Goal: Task Accomplishment & Management: Use online tool/utility

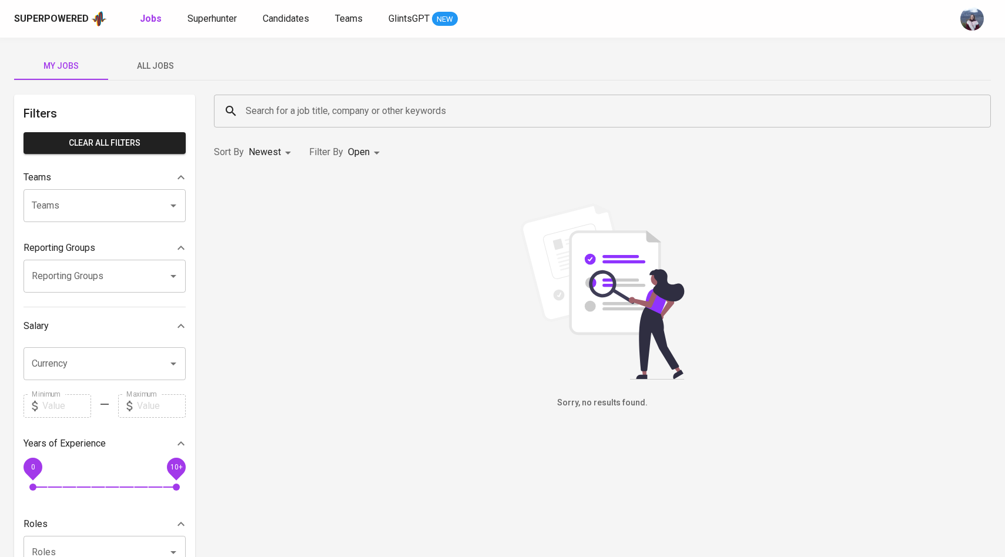
click at [153, 61] on span "All Jobs" at bounding box center [155, 66] width 80 height 15
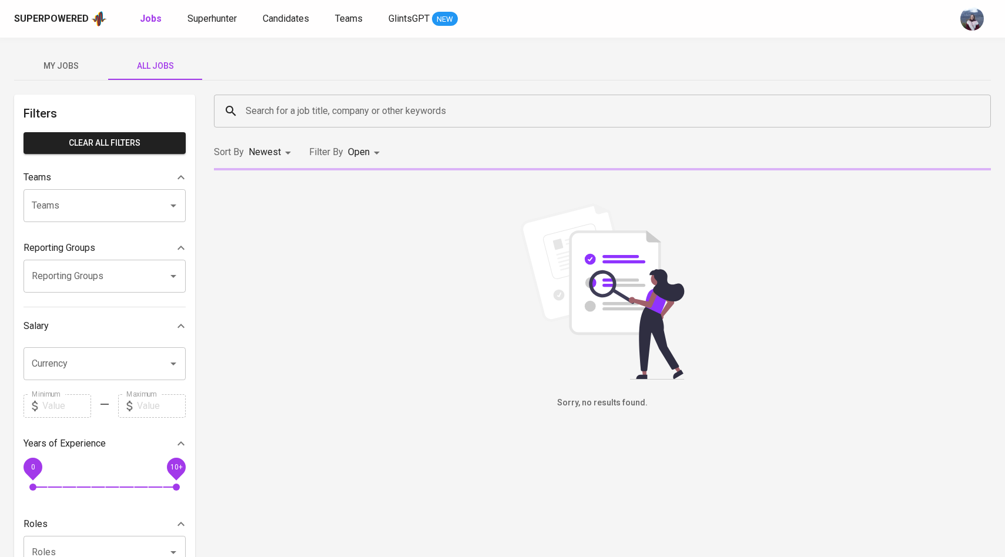
click at [278, 101] on input "Search for a job title, company or other keywords" at bounding box center [605, 111] width 725 height 22
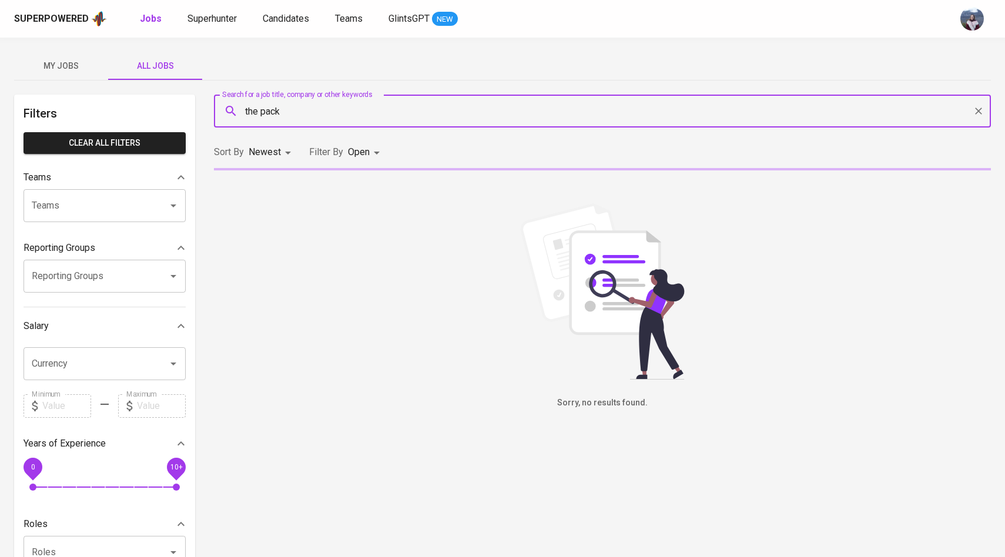
type input "the pack"
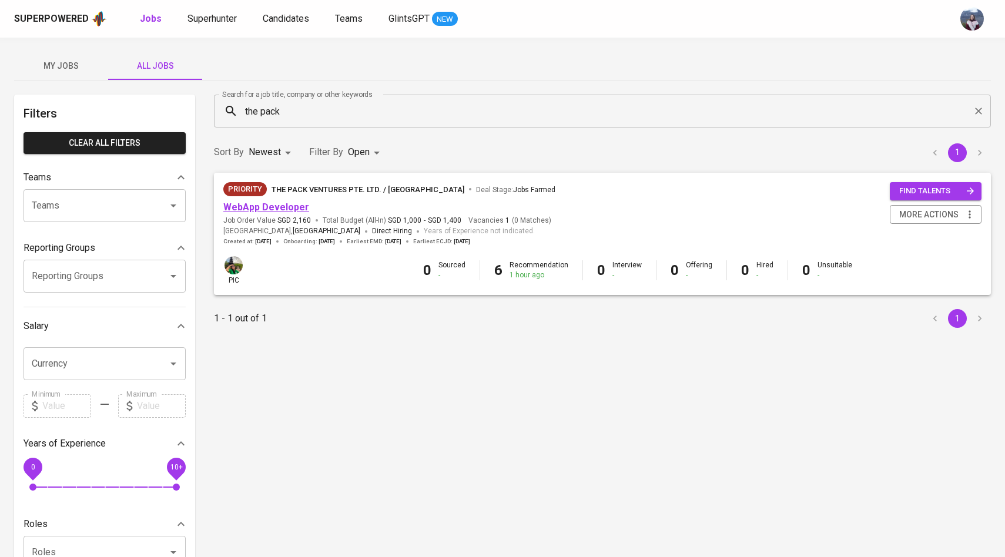
click at [287, 207] on link "WebApp Developer" at bounding box center [266, 207] width 86 height 11
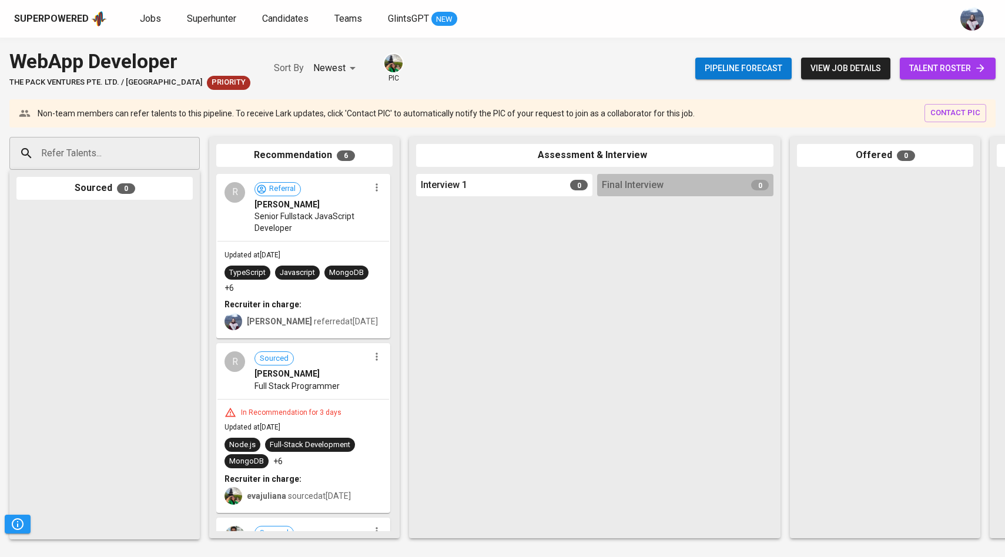
click at [935, 71] on span "talent roster" at bounding box center [947, 68] width 77 height 15
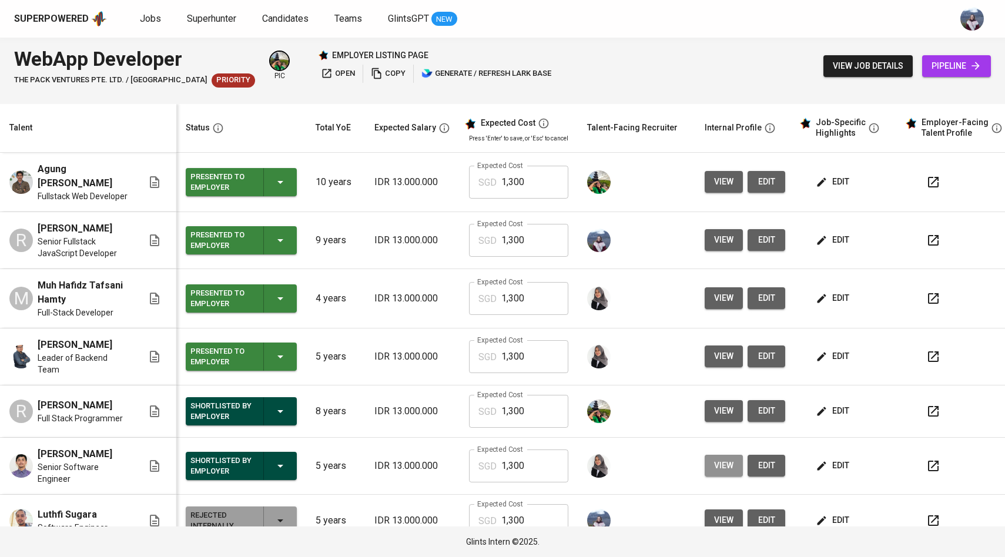
click at [722, 470] on span "view" at bounding box center [723, 465] width 19 height 15
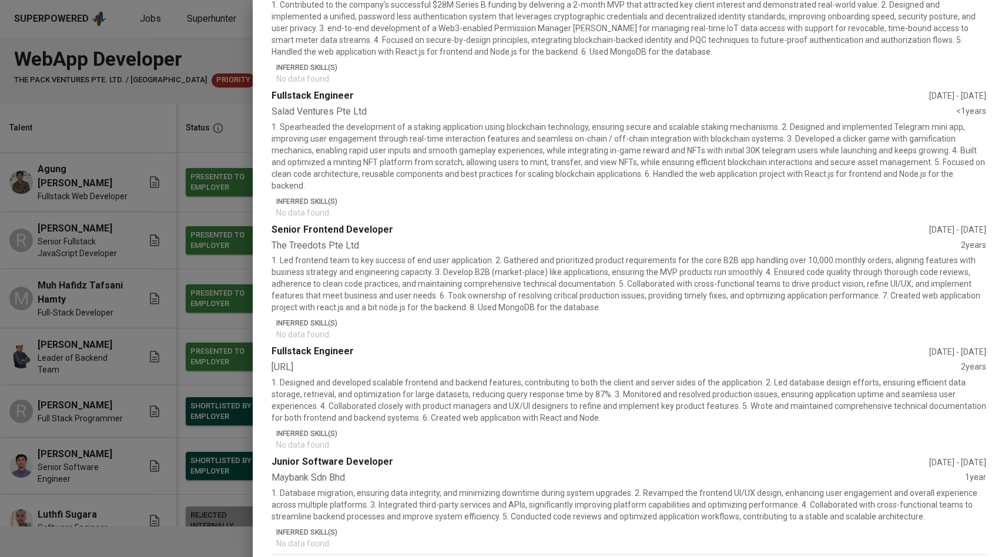
scroll to position [470, 0]
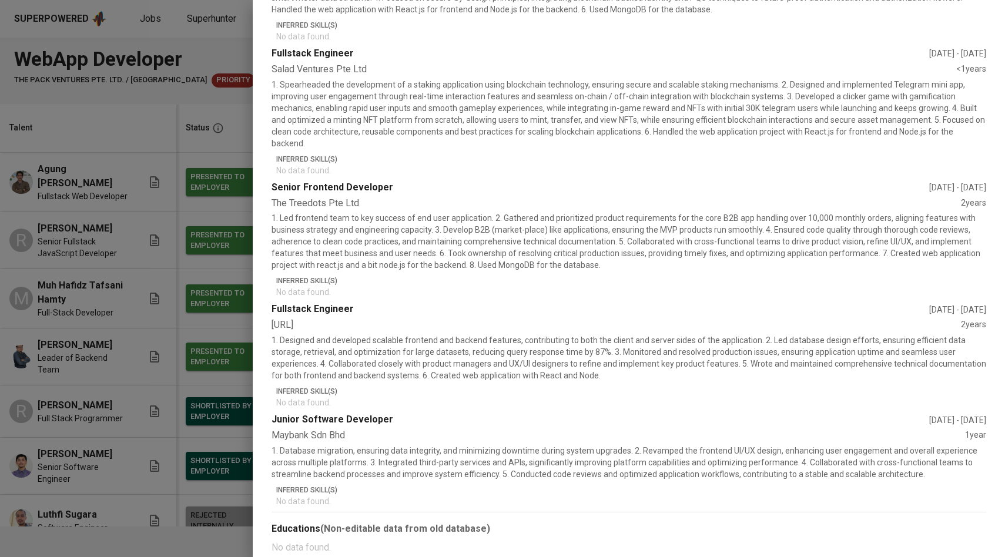
click at [136, 345] on div at bounding box center [502, 278] width 1005 height 557
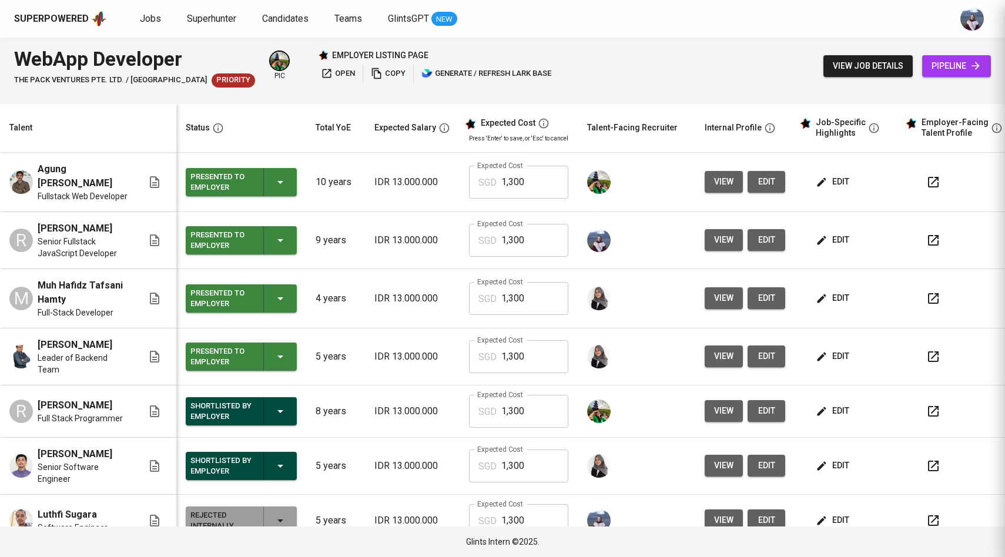
scroll to position [0, 0]
click at [714, 240] on span "view" at bounding box center [723, 240] width 19 height 15
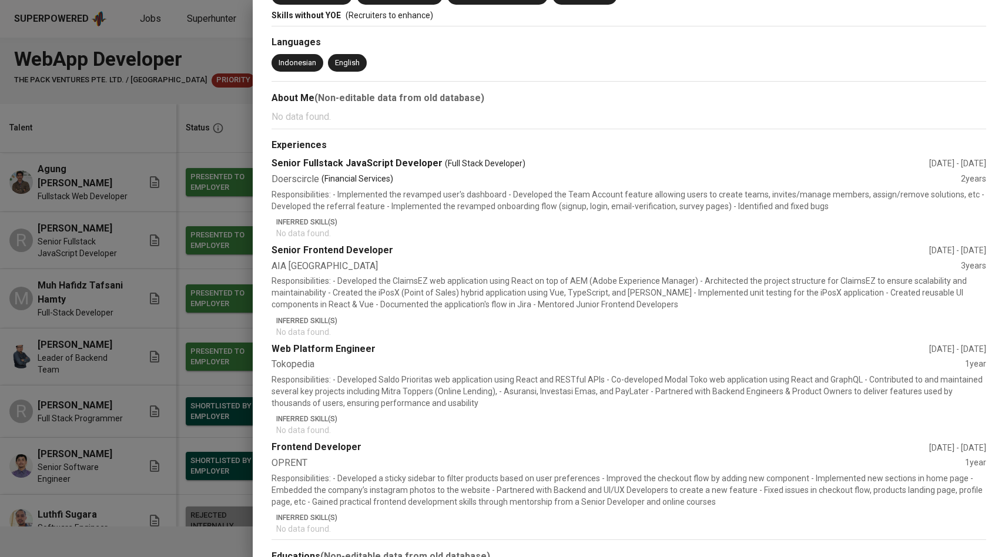
scroll to position [279, 0]
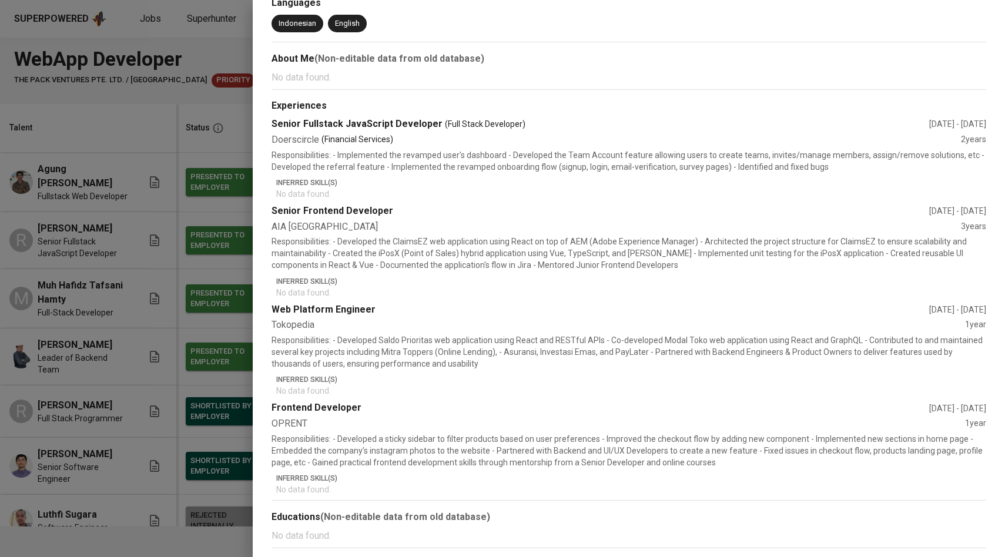
click at [163, 342] on div at bounding box center [502, 278] width 1005 height 557
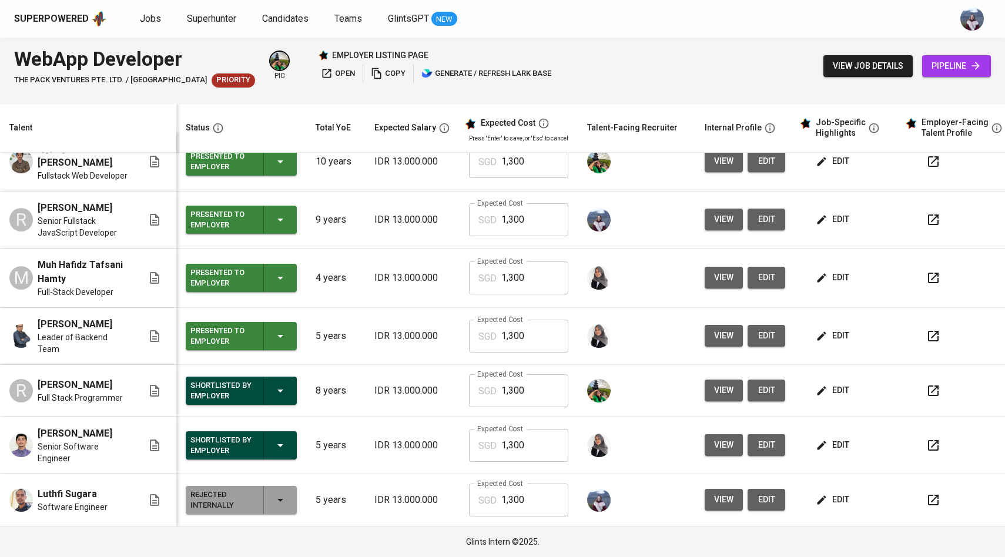
scroll to position [0, 0]
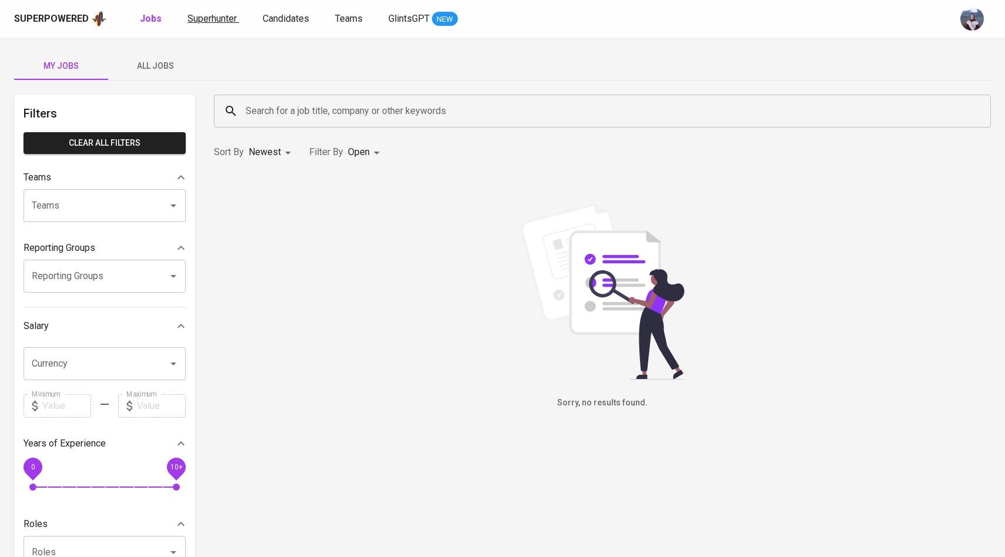
click at [223, 24] on link "Superhunter" at bounding box center [213, 19] width 52 height 15
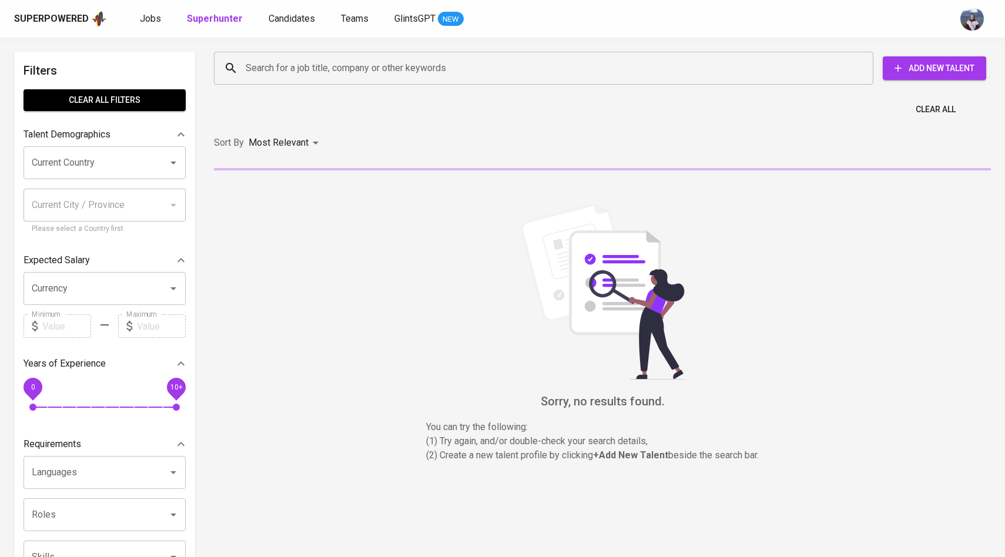
click at [287, 75] on input "Search for a job title, company or other keywords" at bounding box center [547, 68] width 608 height 22
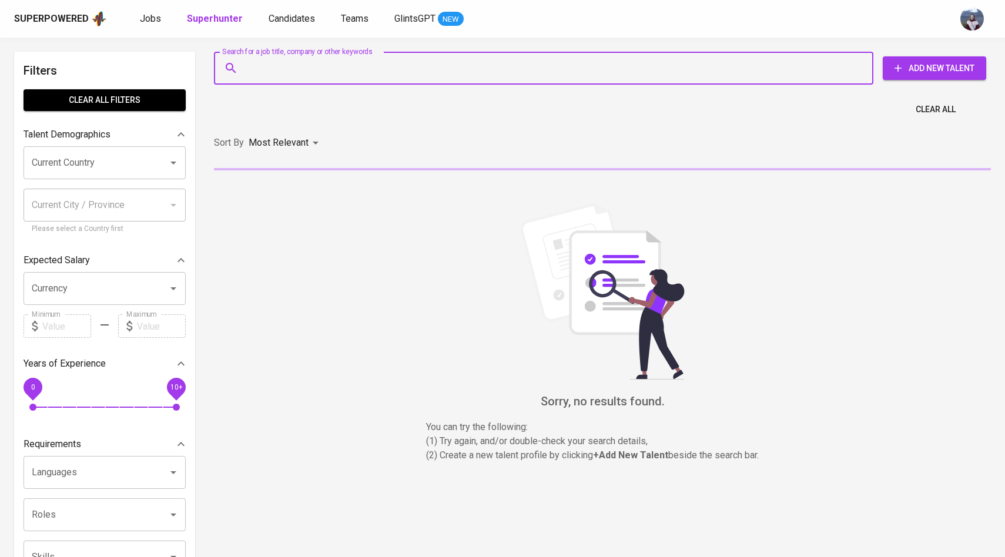
paste input "rifki.permana323@gmail.com"
type input "rifki.permana323@gmail.com"
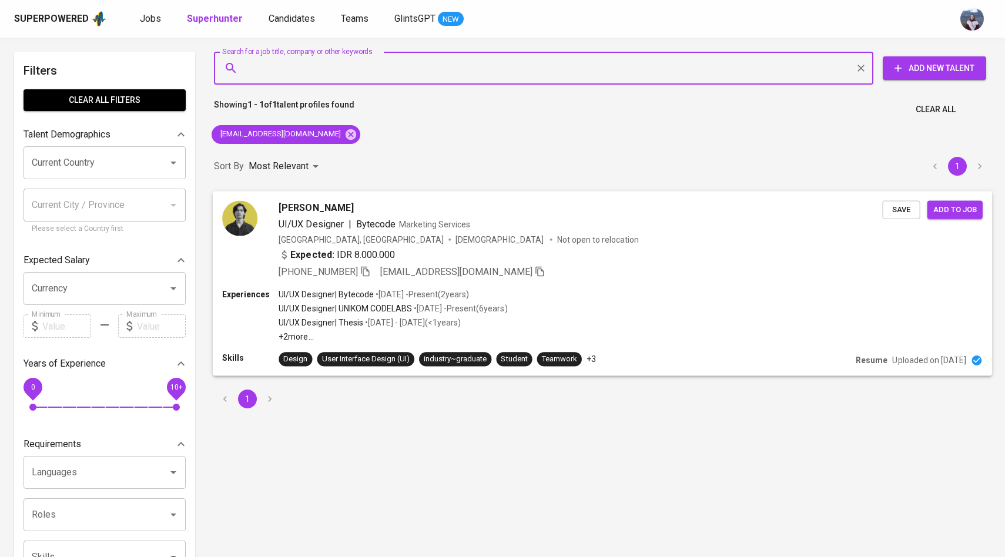
click at [253, 216] on img at bounding box center [239, 217] width 35 height 35
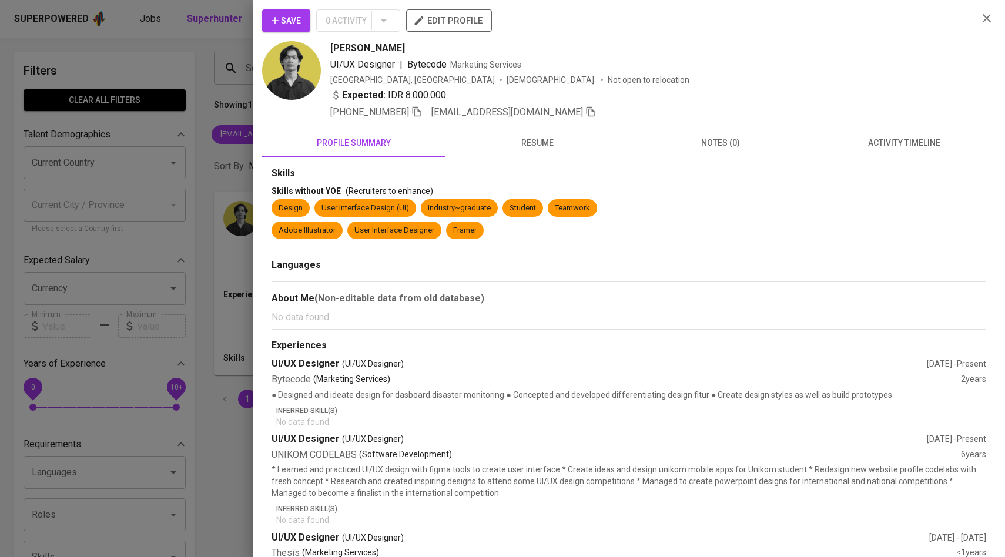
click at [910, 142] on span "activity timeline" at bounding box center [903, 143] width 169 height 15
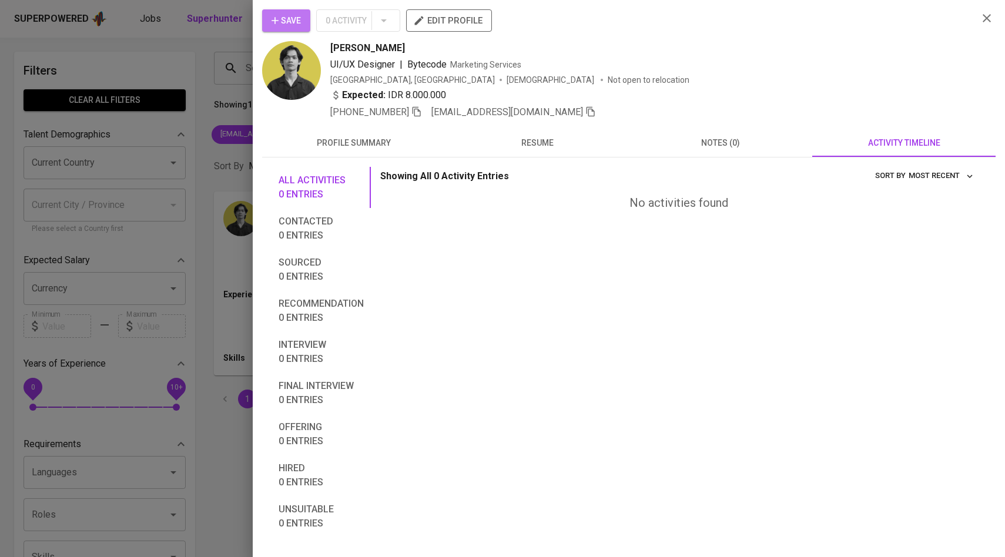
click at [293, 21] on span "Save" at bounding box center [286, 21] width 29 height 15
drag, startPoint x: 389, startPoint y: 47, endPoint x: 331, endPoint y: 47, distance: 58.2
click at [331, 47] on span "Rifki Permana" at bounding box center [367, 48] width 75 height 14
copy span "Rifki Permana"
click at [177, 118] on div at bounding box center [502, 278] width 1005 height 557
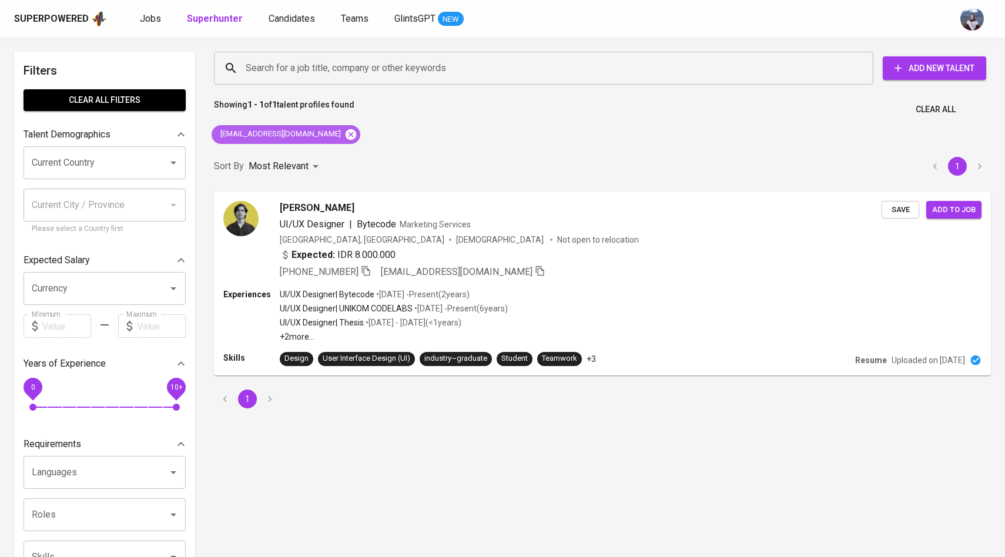
click at [346, 132] on icon at bounding box center [351, 134] width 11 height 11
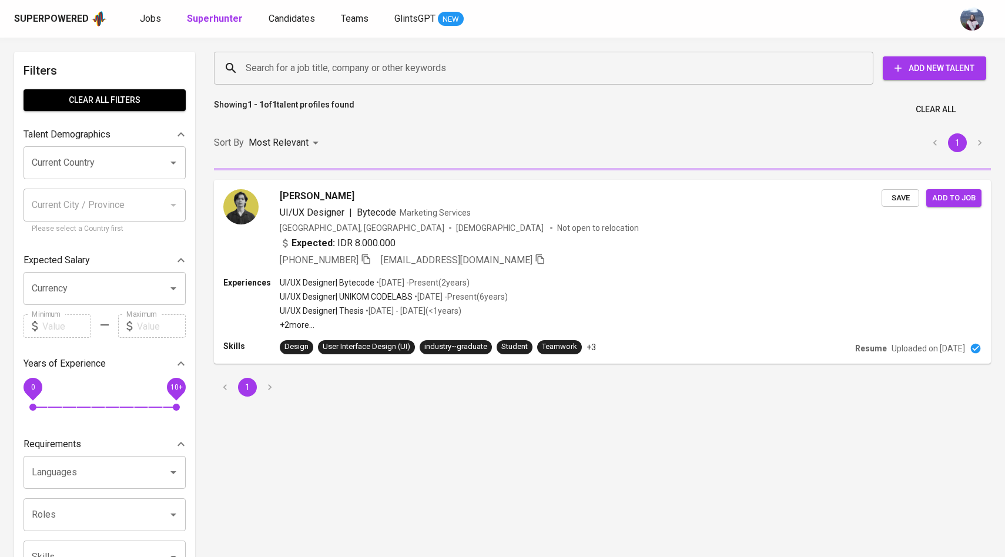
click at [336, 71] on input "Search for a job title, company or other keywords" at bounding box center [547, 68] width 608 height 22
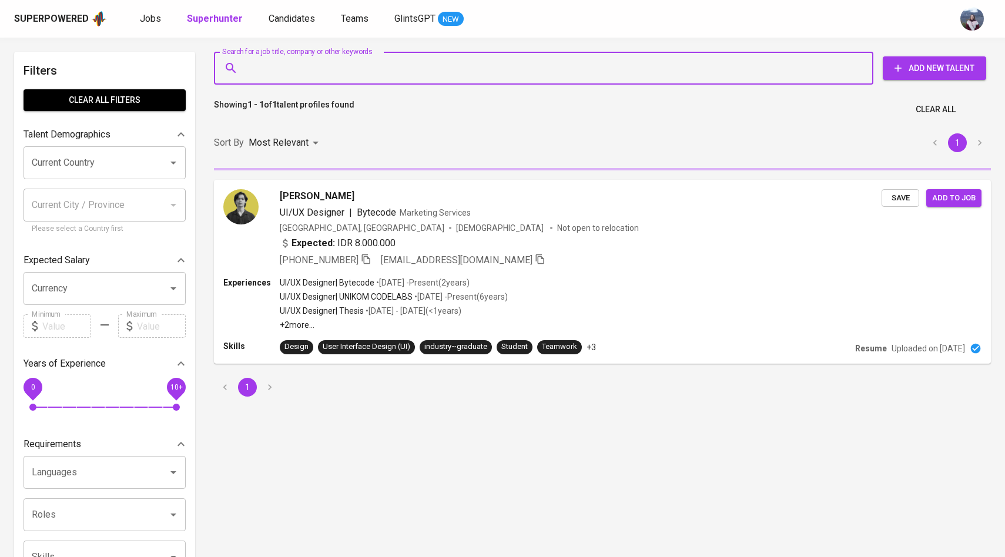
paste input "paulfauziyanah@gmail.com"
type input "paulfauziyanah@gmail.com"
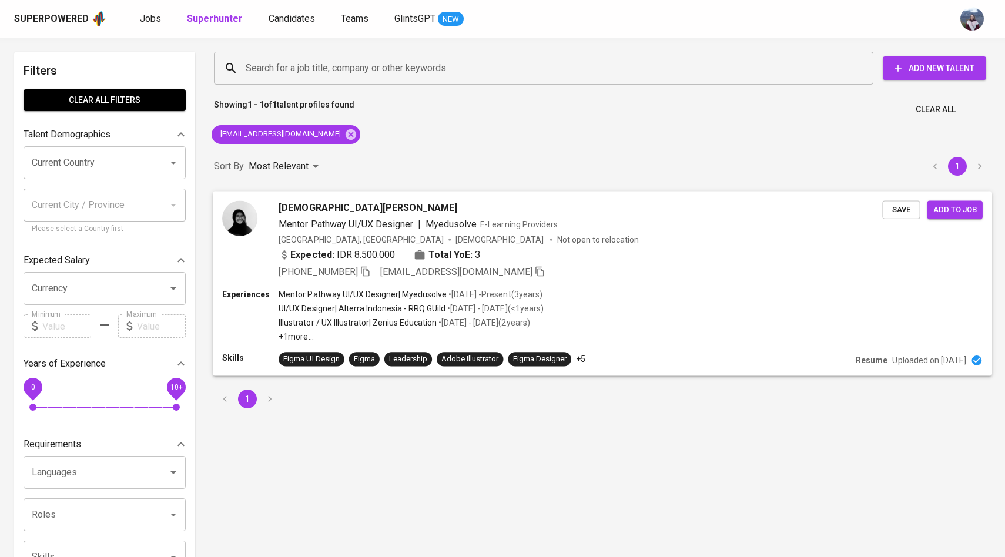
click at [250, 234] on div at bounding box center [239, 217] width 35 height 35
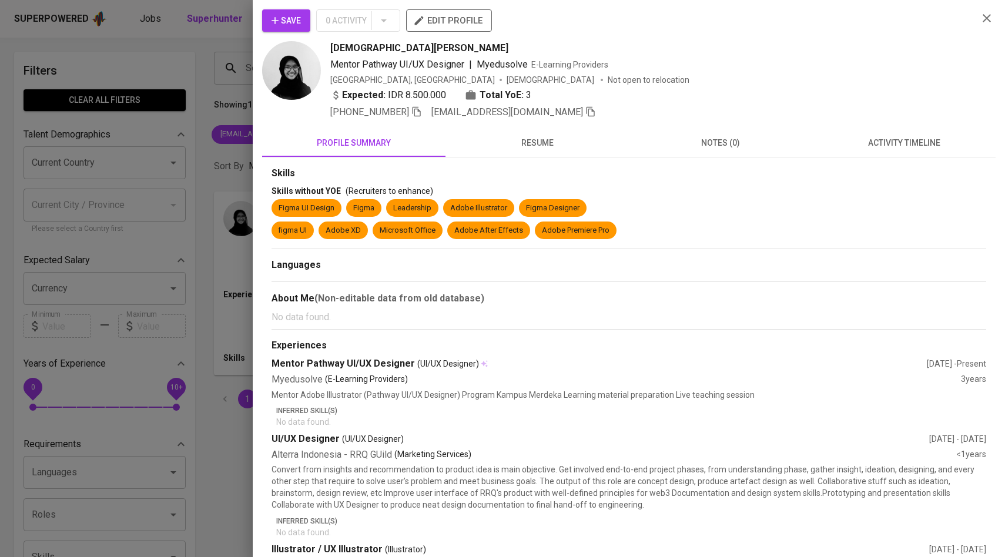
click at [896, 142] on span "activity timeline" at bounding box center [903, 143] width 169 height 15
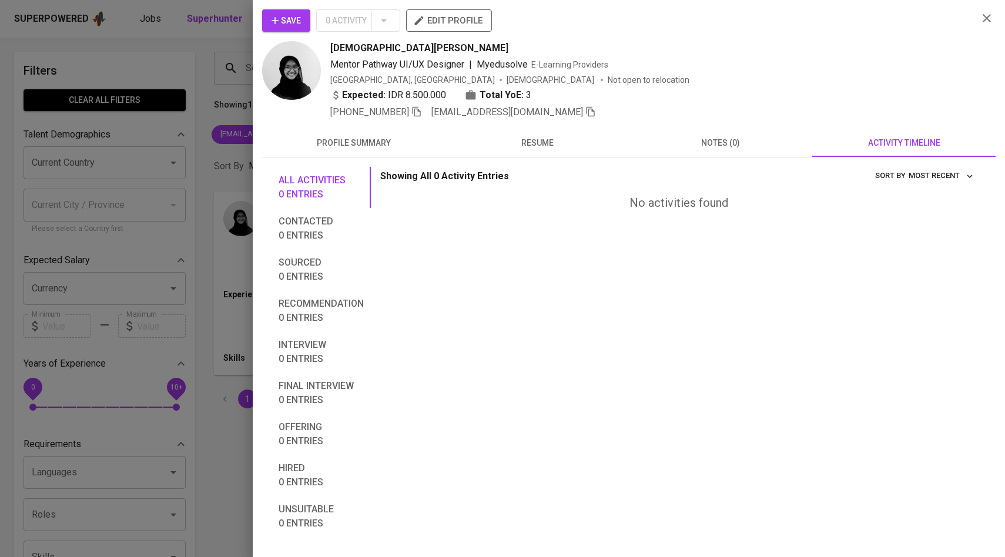
click at [280, 19] on icon "button" at bounding box center [275, 21] width 12 height 12
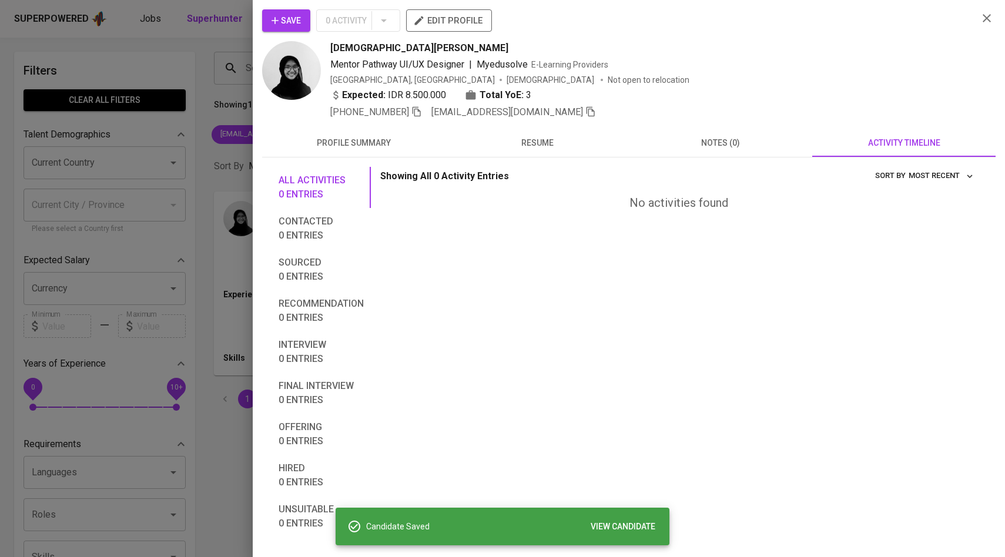
click at [185, 106] on div at bounding box center [502, 278] width 1005 height 557
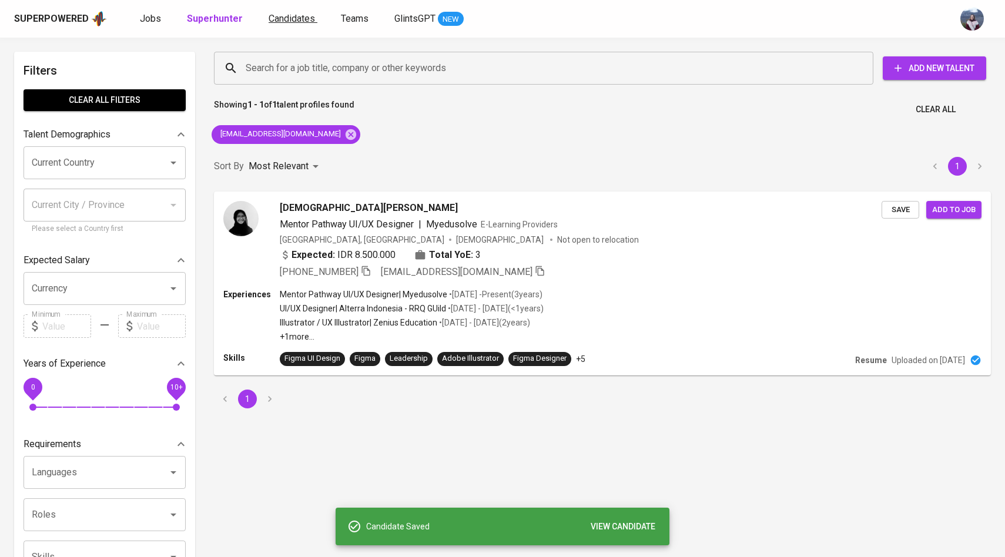
click at [287, 13] on span "Candidates" at bounding box center [292, 18] width 46 height 11
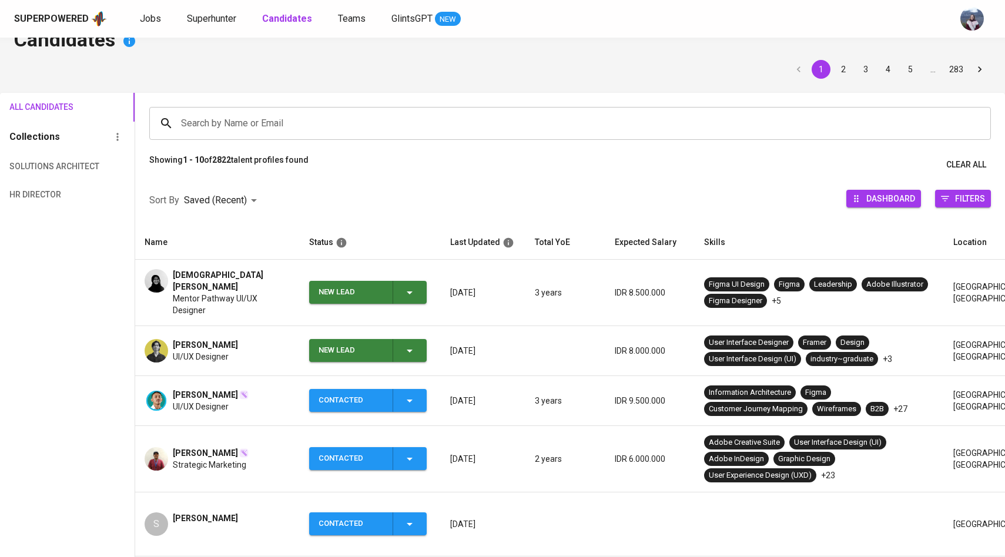
scroll to position [45, 0]
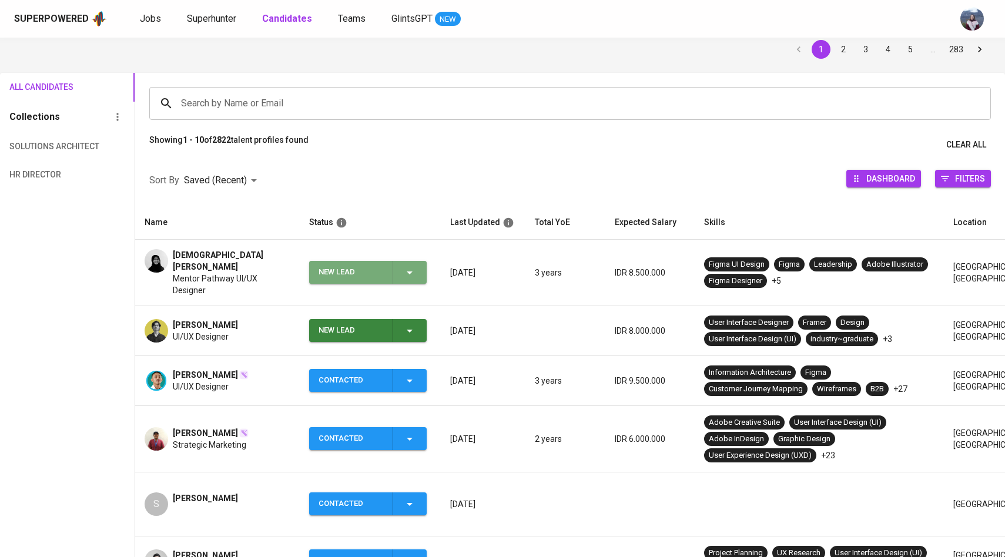
click at [414, 273] on div "New Lead" at bounding box center [368, 272] width 98 height 23
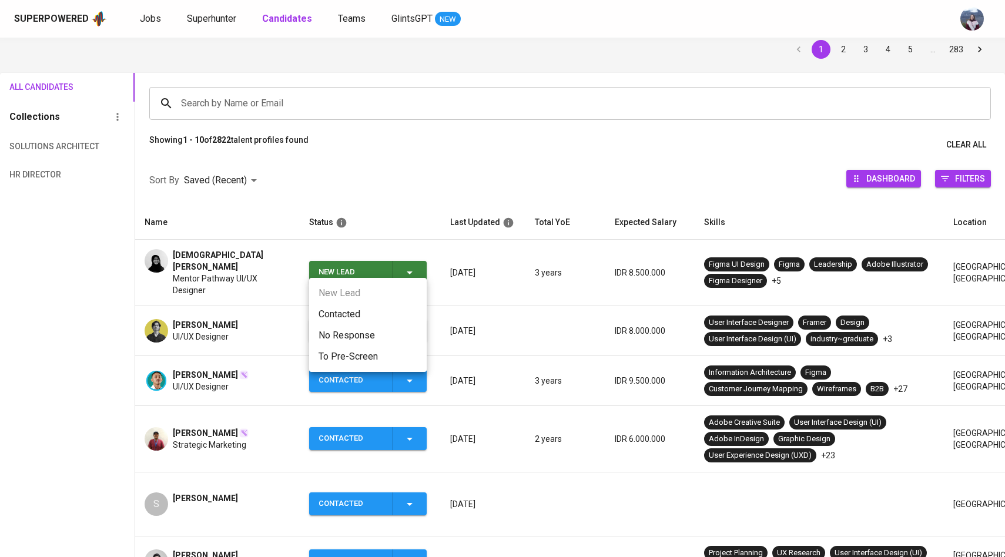
click at [364, 316] on li "Contacted" at bounding box center [368, 314] width 118 height 21
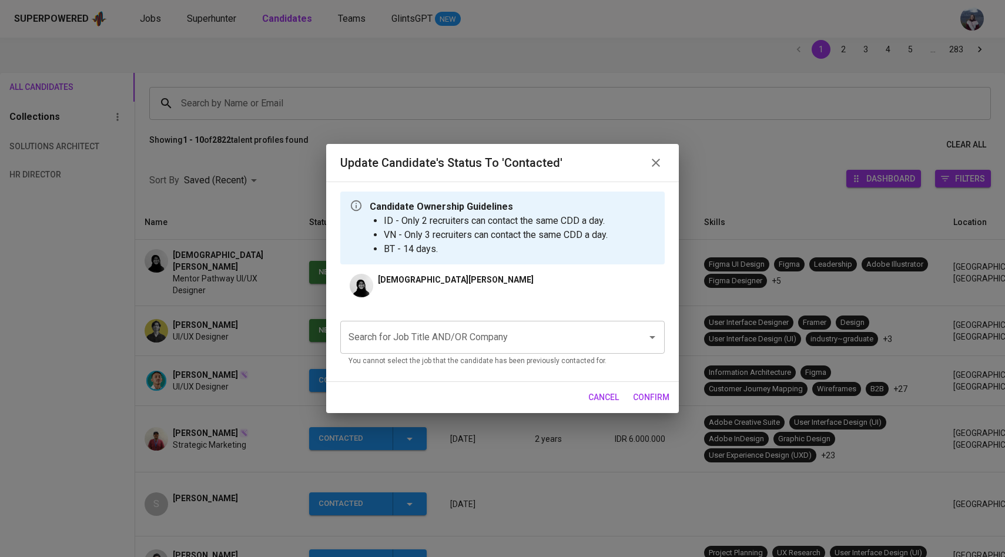
click at [414, 334] on input "Search for Job Title AND/OR Company" at bounding box center [486, 337] width 281 height 22
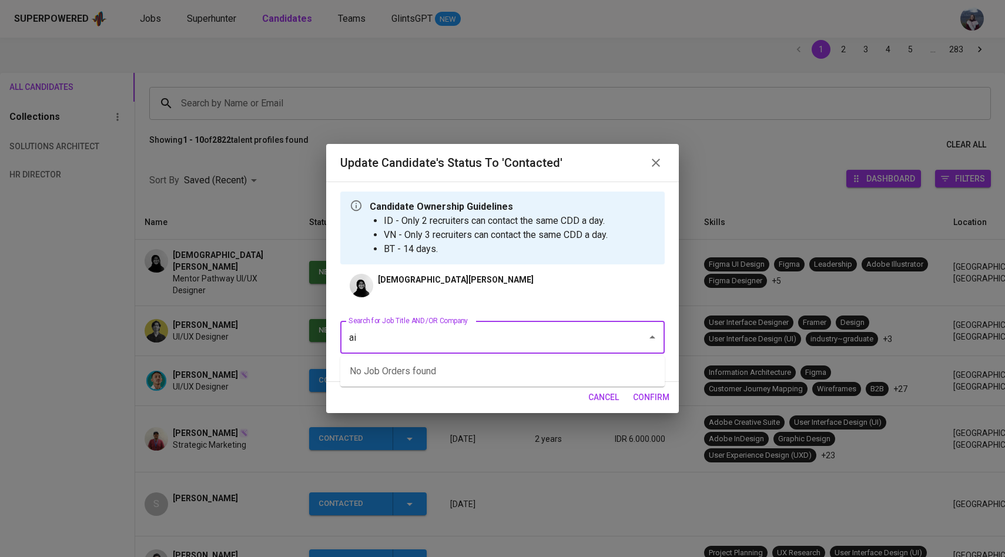
type input "a"
click at [465, 369] on li "UI/UX Designer (AIA Singapore Private Limited)" at bounding box center [502, 371] width 324 height 21
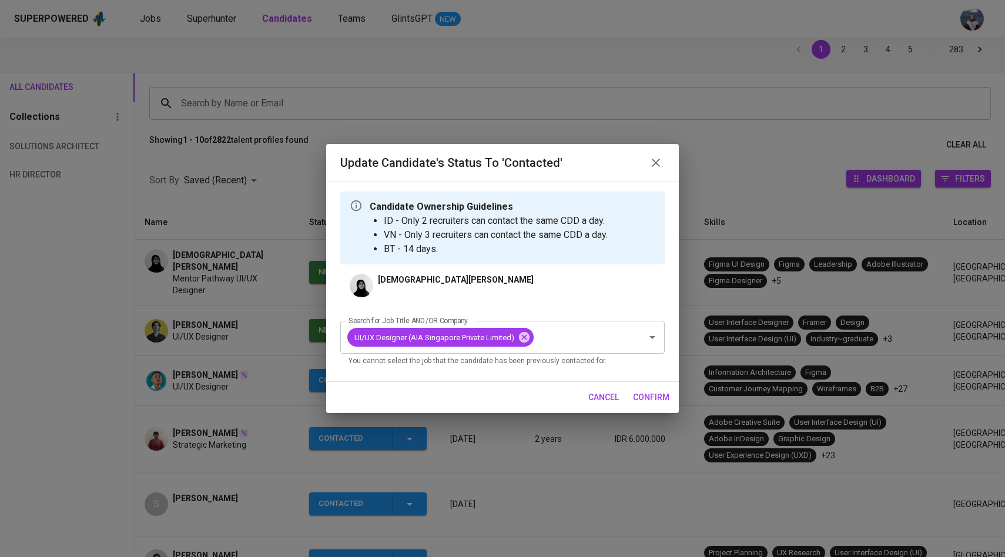
click at [642, 398] on span "confirm" at bounding box center [651, 397] width 36 height 15
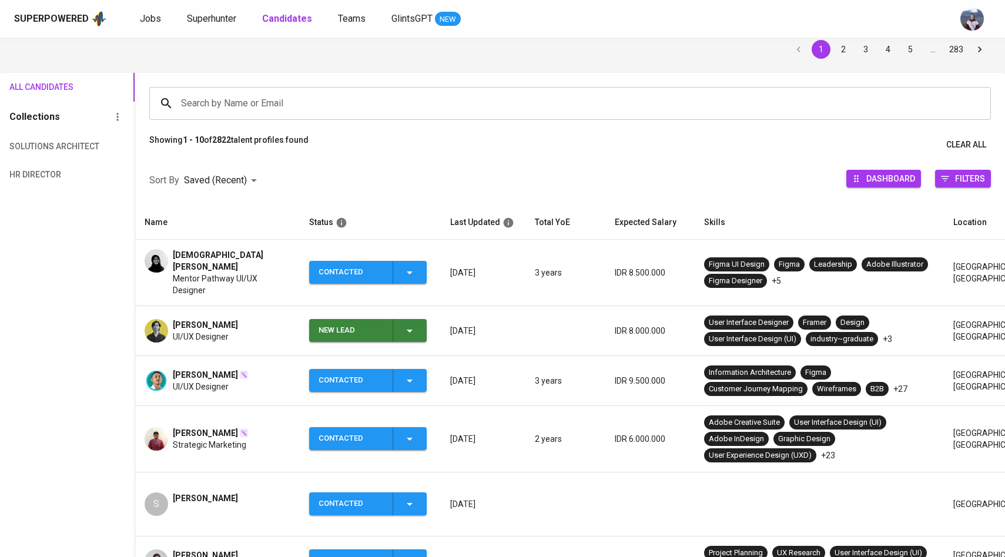
click at [424, 319] on button "New Lead" at bounding box center [368, 330] width 118 height 23
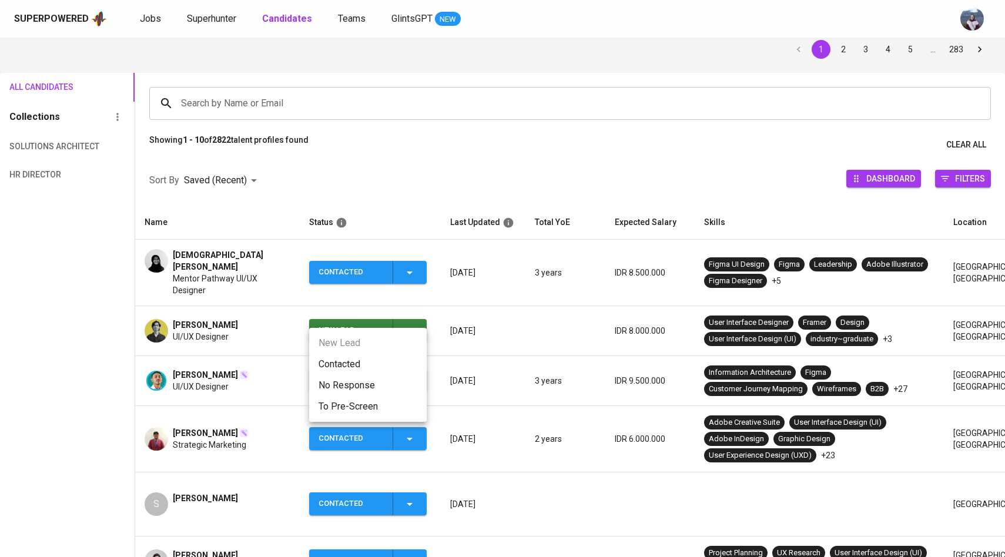
click at [380, 358] on li "Contacted" at bounding box center [368, 364] width 118 height 21
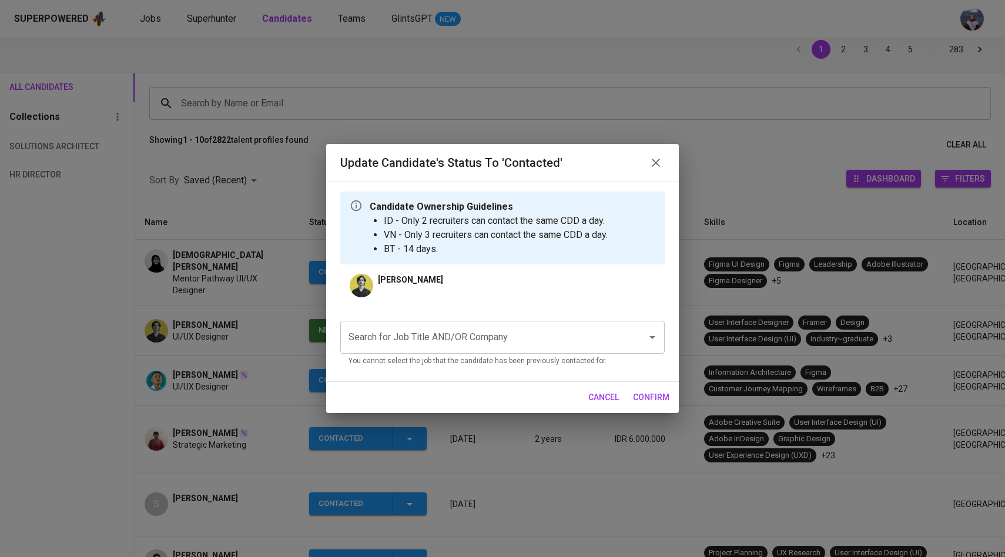
click at [435, 342] on input "Search for Job Title AND/OR Company" at bounding box center [486, 337] width 281 height 22
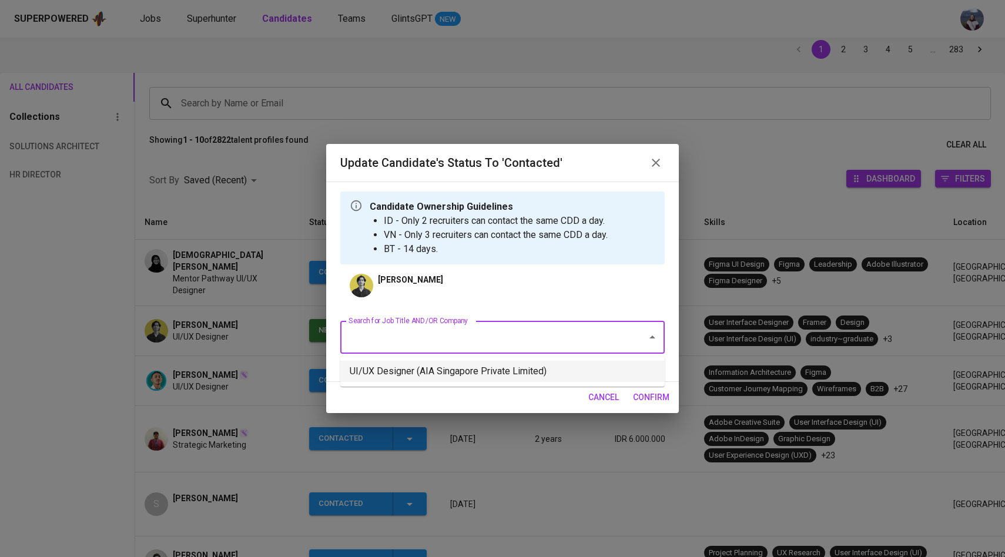
click at [443, 377] on li "UI/UX Designer (AIA Singapore Private Limited)" at bounding box center [502, 371] width 324 height 21
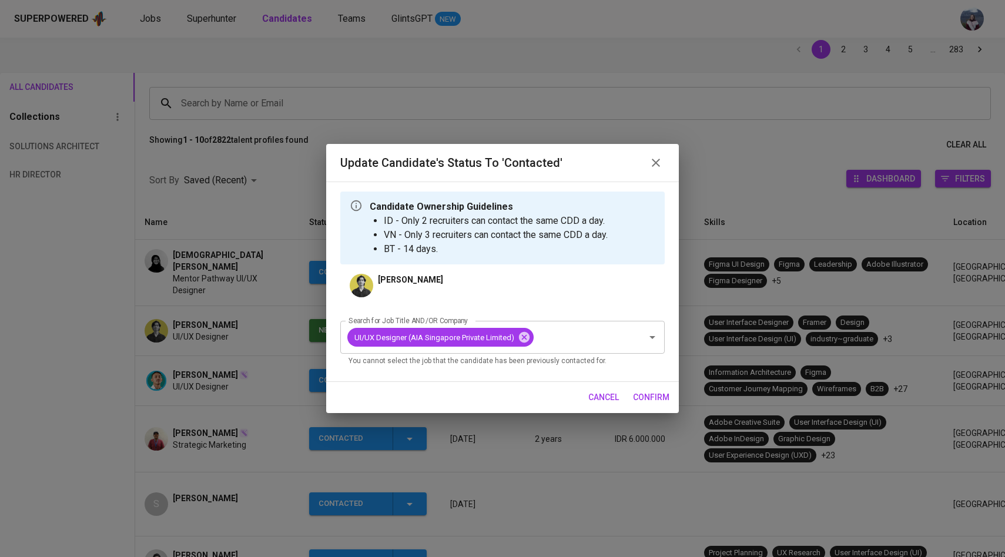
click at [640, 395] on span "confirm" at bounding box center [651, 397] width 36 height 15
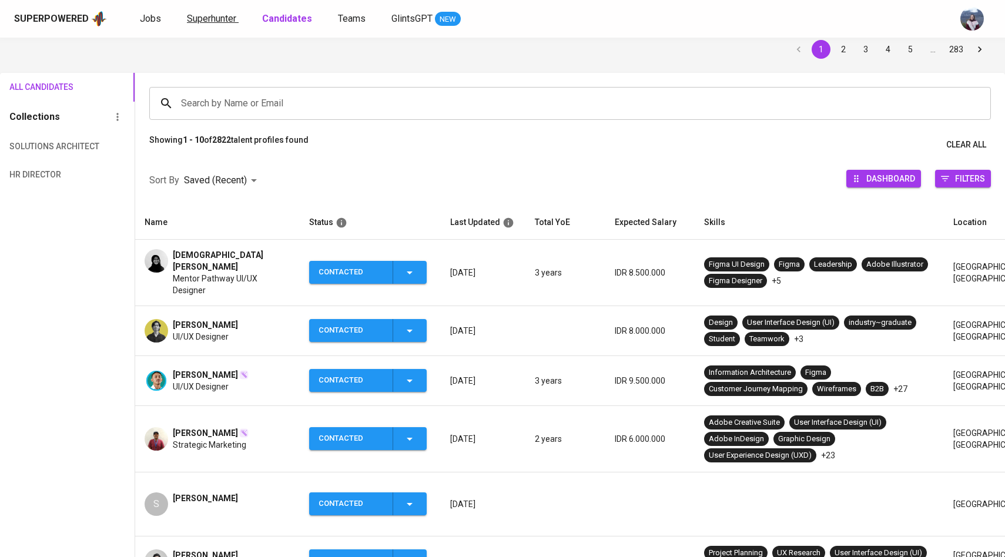
click at [223, 18] on span "Superhunter" at bounding box center [211, 18] width 49 height 11
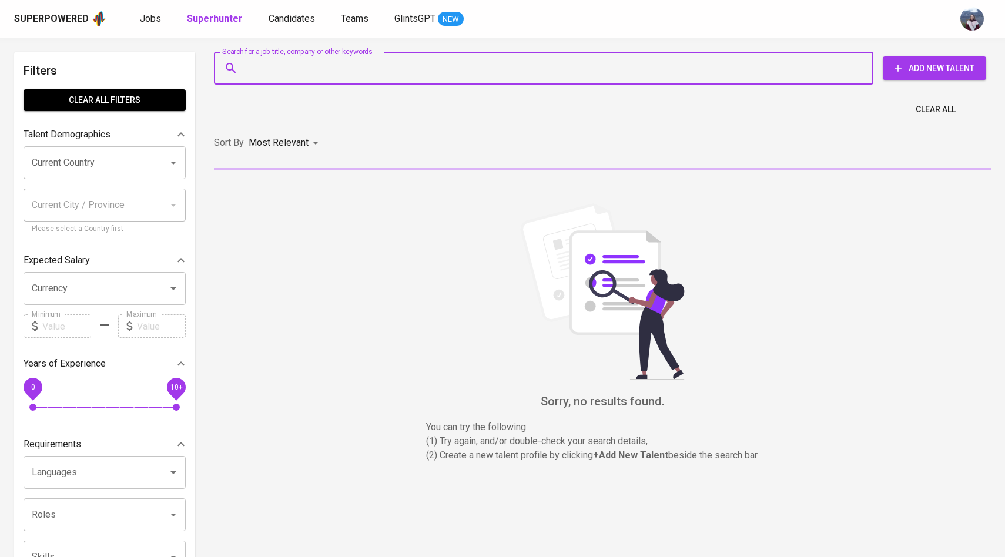
click at [287, 73] on input "Search for a job title, company or other keywords" at bounding box center [547, 68] width 608 height 22
paste input "rifki.permana323@gmail.com"
type input "rifki.permana323@gmail.com"
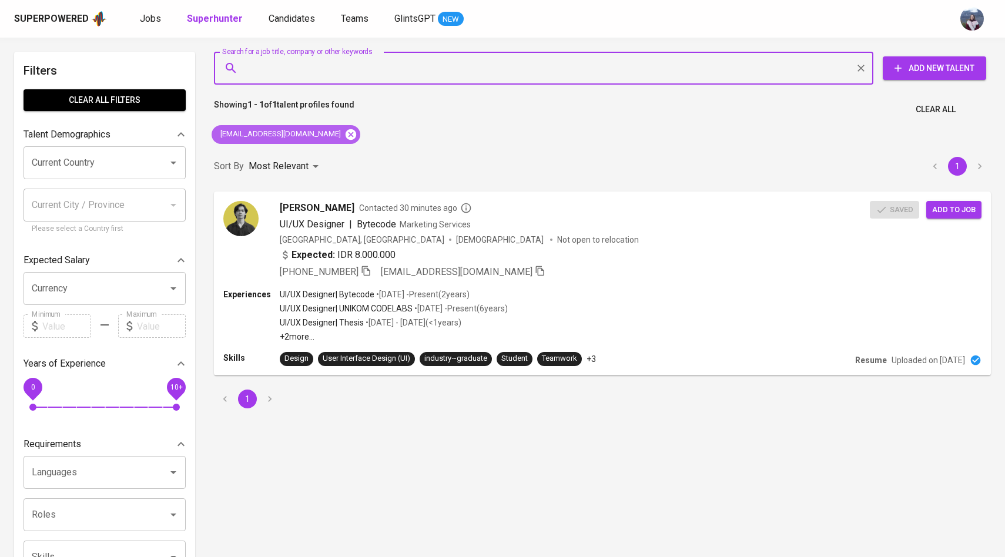
click at [346, 133] on icon at bounding box center [351, 134] width 11 height 11
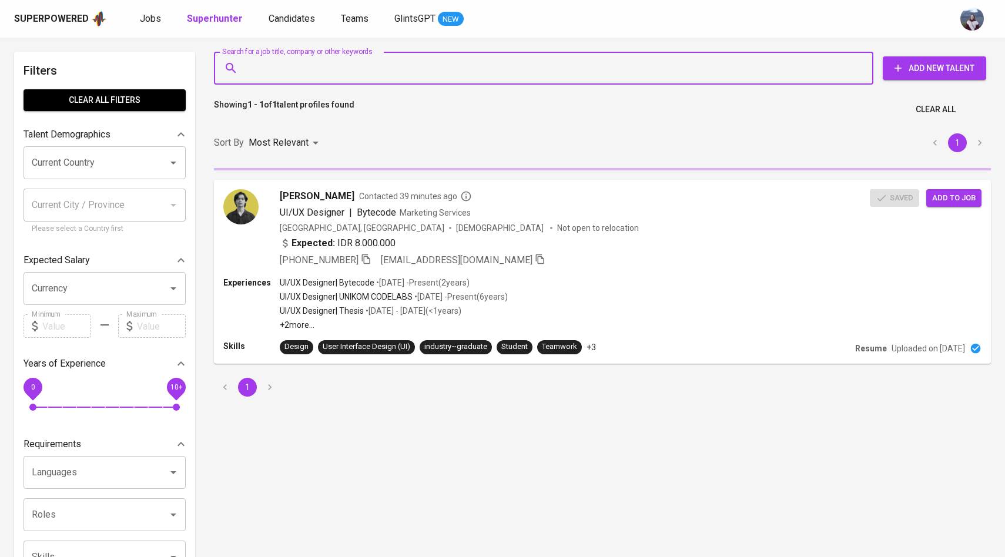
click at [338, 73] on input "Search for a job title, company or other keywords" at bounding box center [547, 68] width 608 height 22
paste input "jimmylimantara@gmail.com"
type input "jimmylimantara@gmail.com"
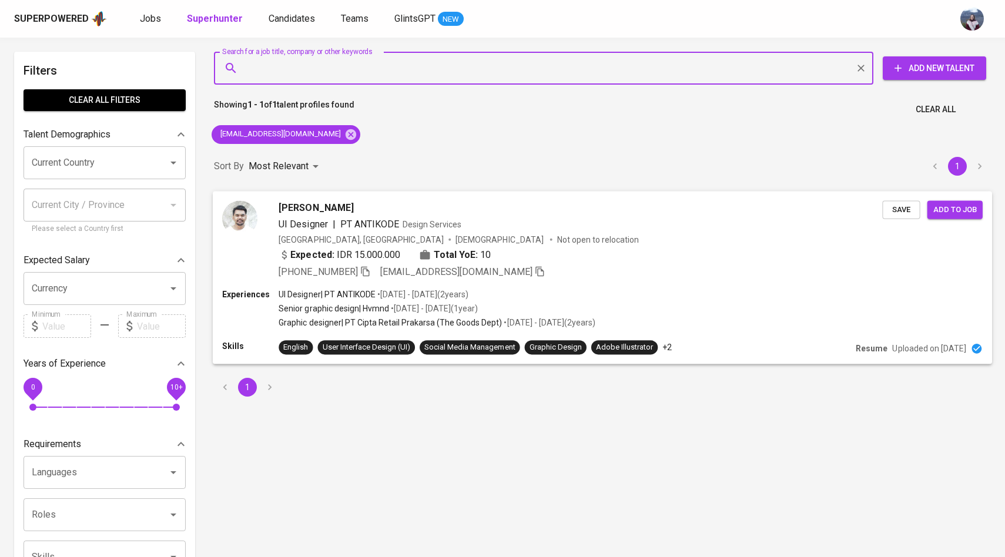
click at [254, 210] on img at bounding box center [239, 217] width 35 height 35
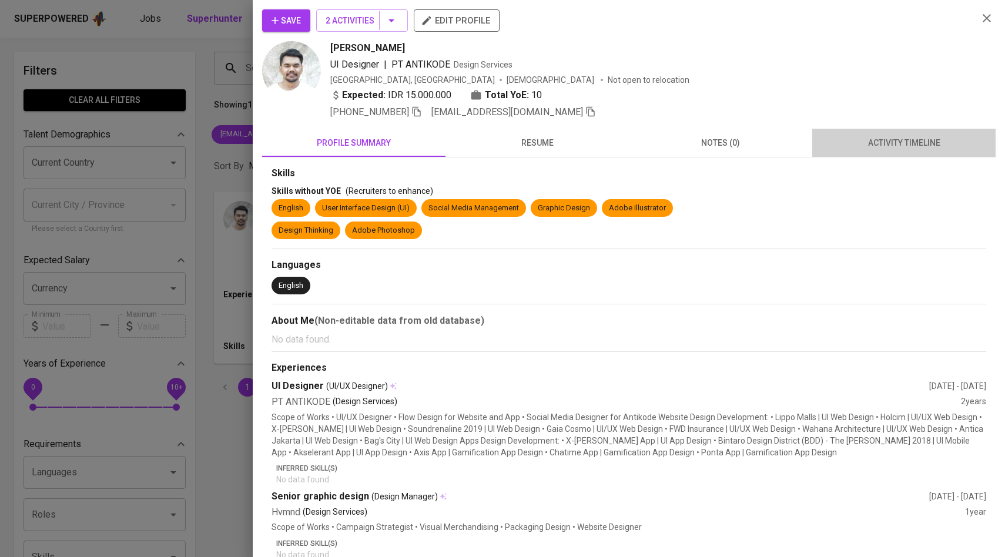
click at [883, 146] on span "activity timeline" at bounding box center [903, 143] width 169 height 15
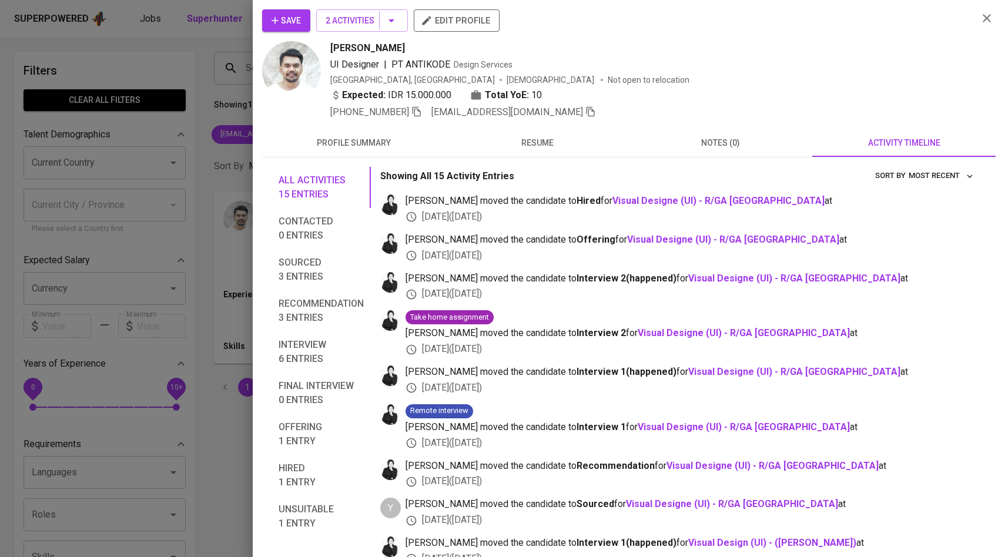
click at [156, 218] on div at bounding box center [502, 278] width 1005 height 557
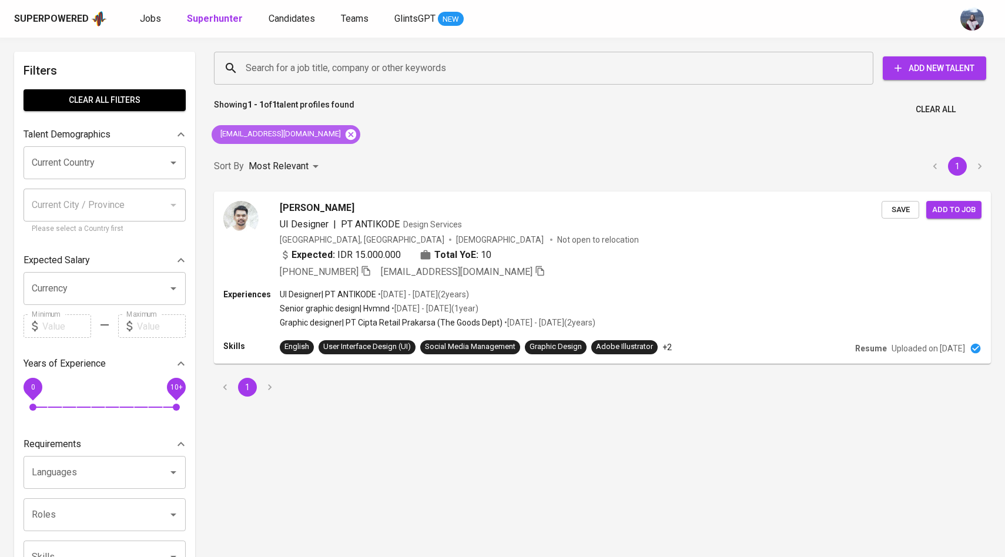
click at [346, 133] on icon at bounding box center [351, 134] width 11 height 11
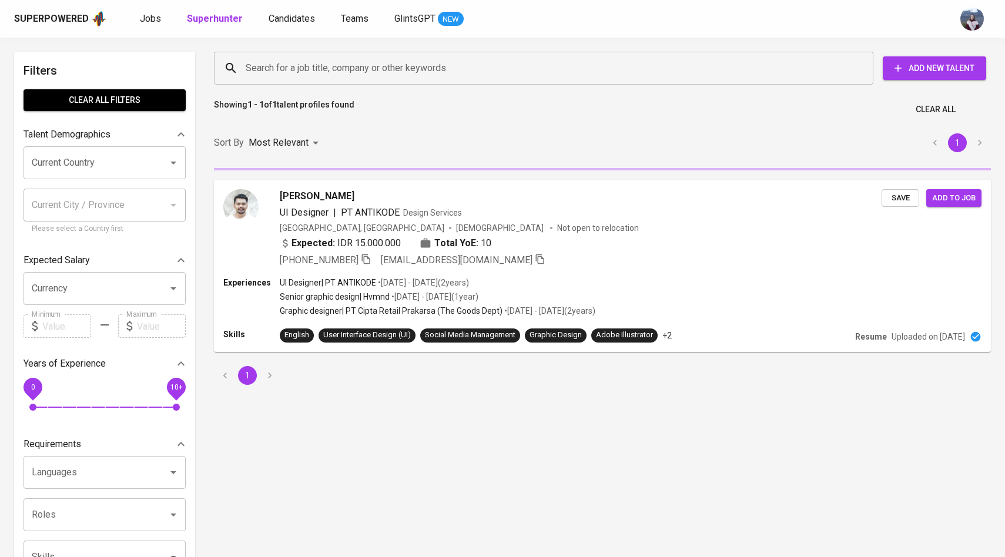
click at [324, 75] on input "Search for a job title, company or other keywords" at bounding box center [547, 68] width 608 height 22
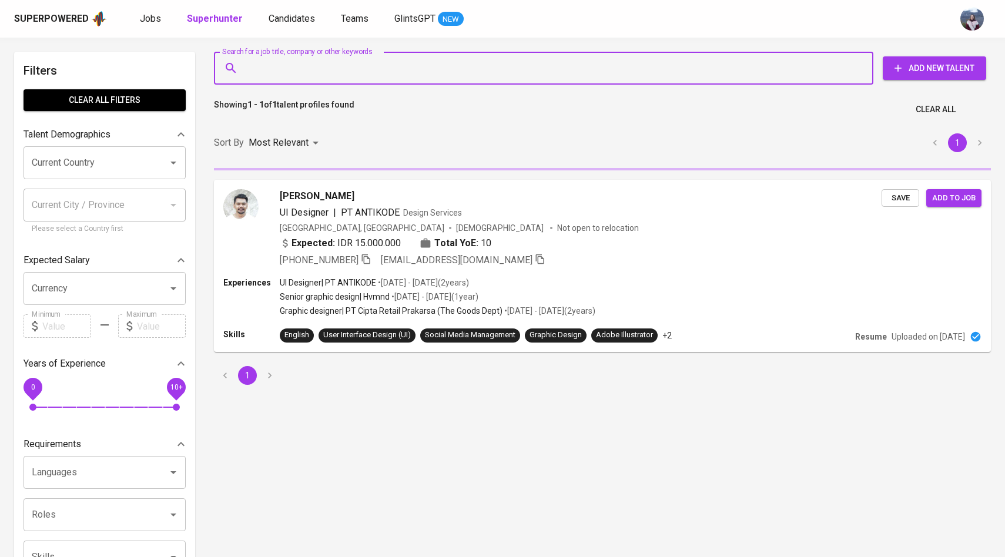
paste input "virginiatambayong0407@gmail.com"
type input "virginiatambayong0407@gmail.com"
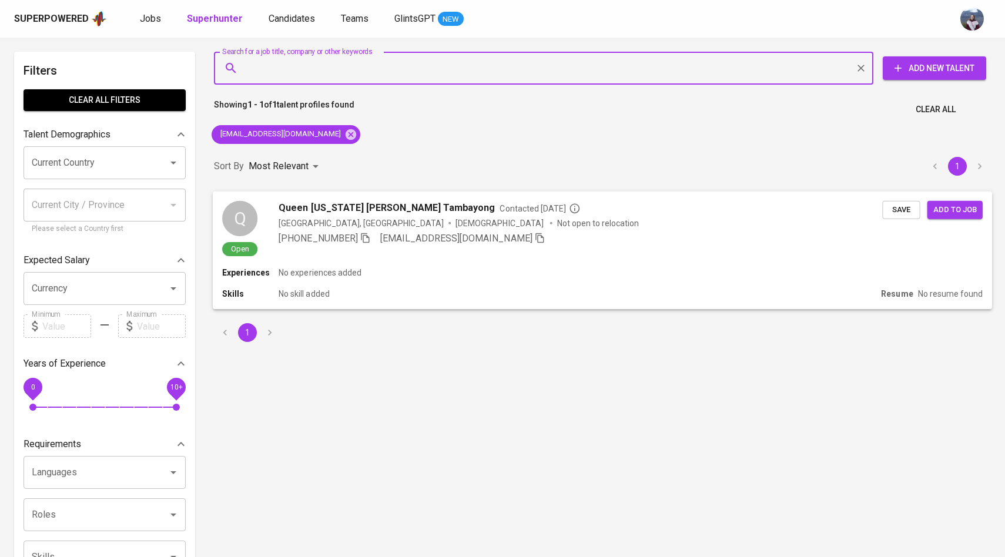
click at [247, 213] on div "Q" at bounding box center [239, 217] width 35 height 35
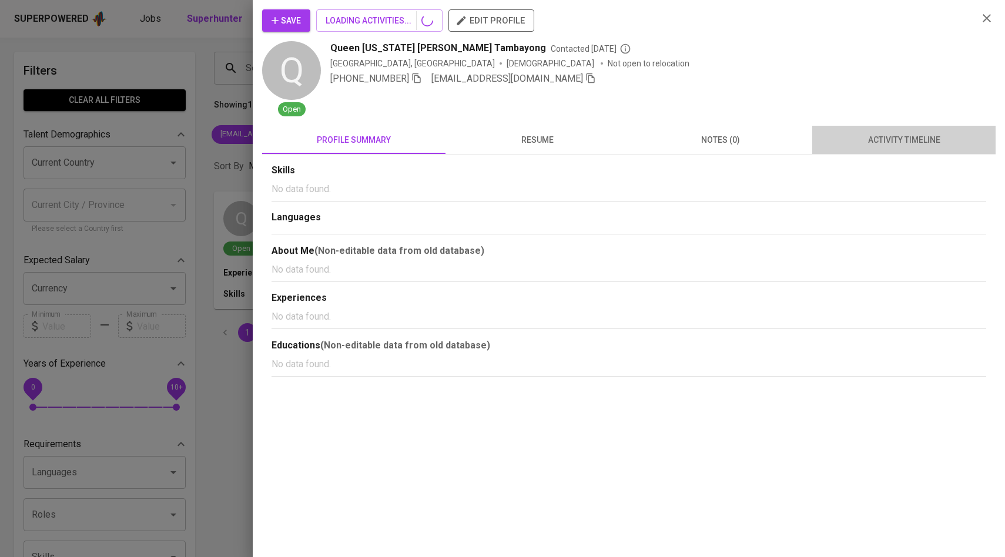
click at [901, 141] on span "activity timeline" at bounding box center [903, 140] width 169 height 15
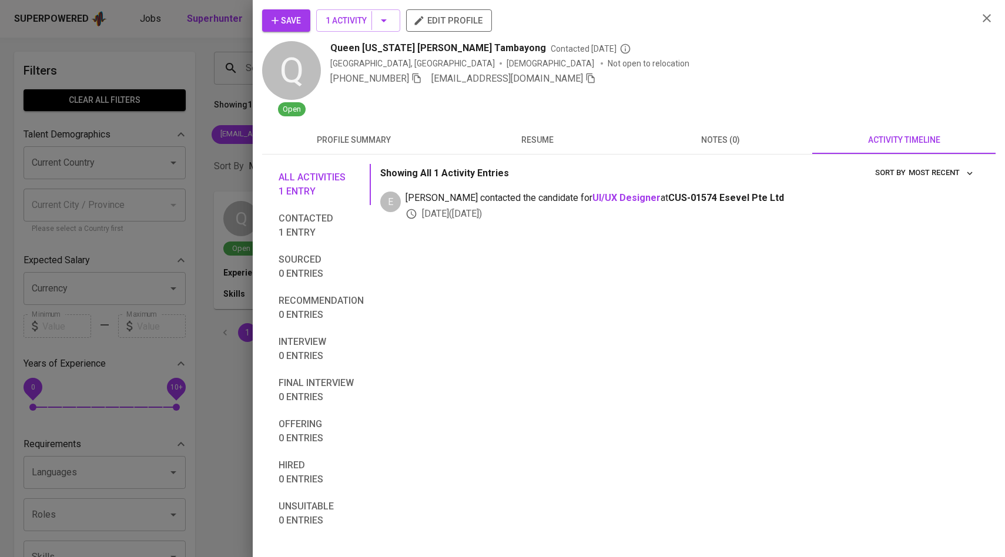
click at [290, 24] on span "Save" at bounding box center [286, 21] width 29 height 15
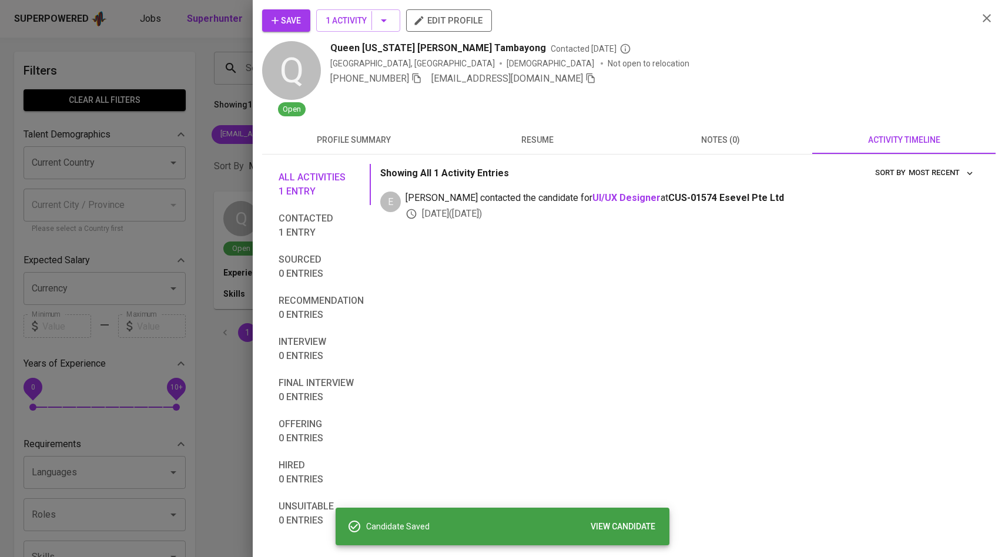
click at [224, 163] on div at bounding box center [502, 278] width 1005 height 557
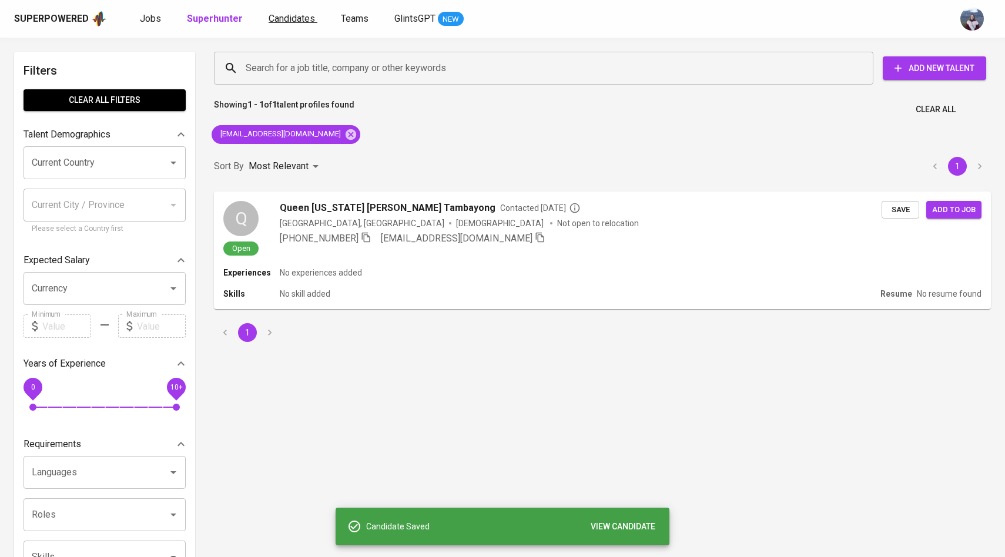
click at [284, 24] on span "Candidates" at bounding box center [292, 18] width 46 height 11
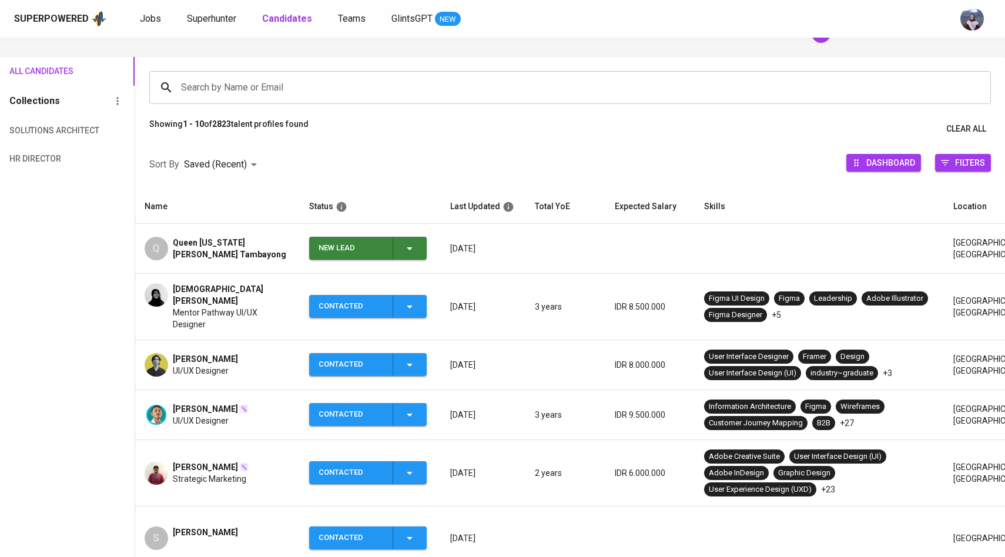
scroll to position [80, 0]
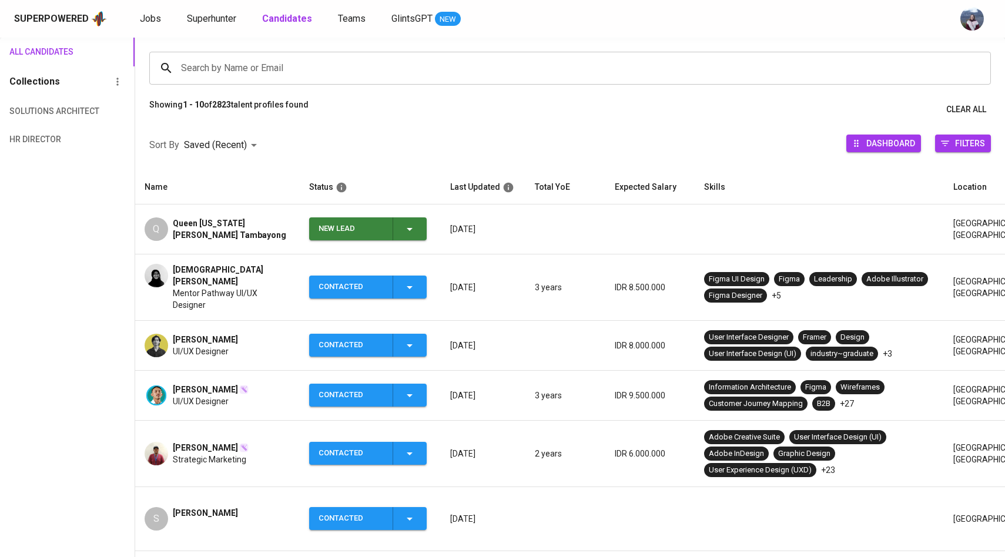
click at [415, 228] on icon "button" at bounding box center [410, 229] width 14 height 14
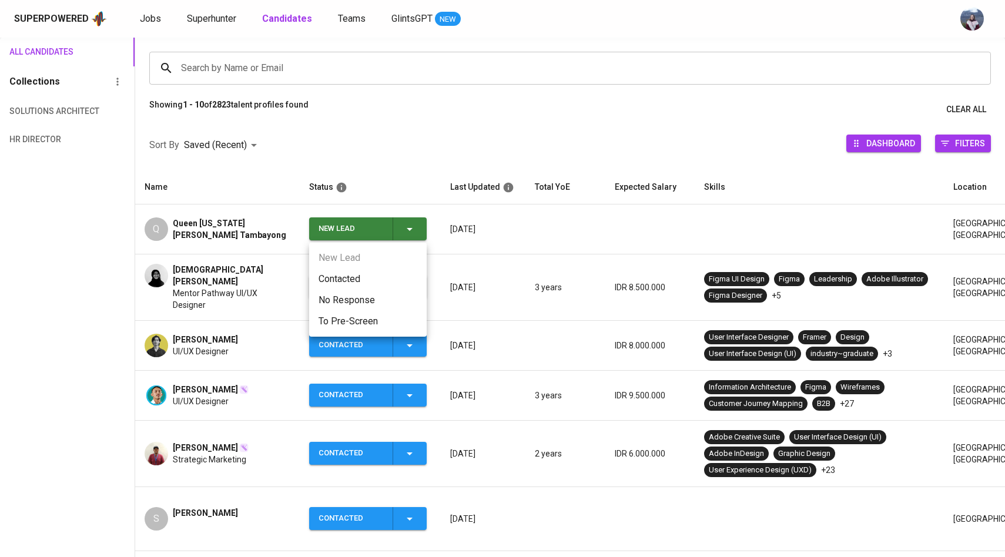
click at [369, 277] on li "Contacted" at bounding box center [368, 279] width 118 height 21
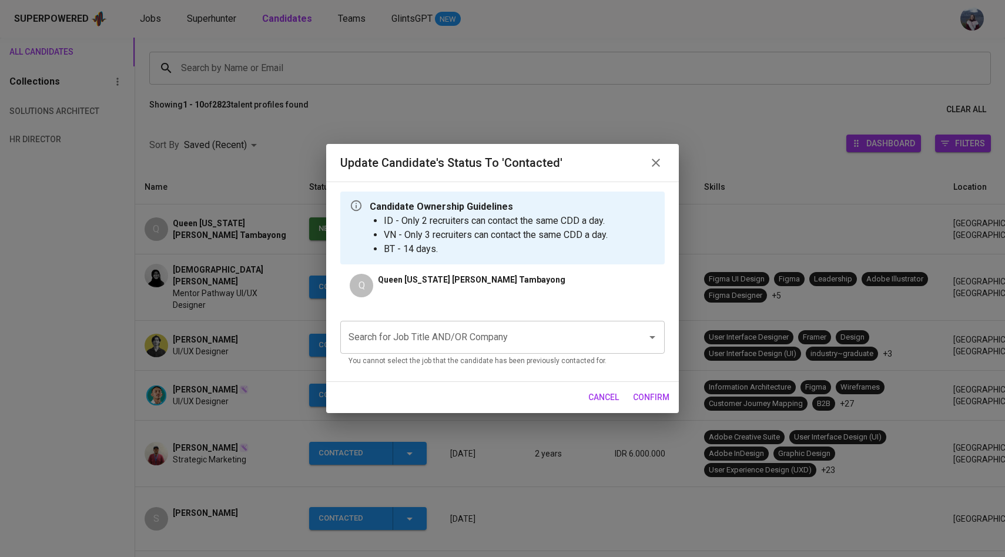
click at [406, 324] on div "Search for Job Title AND/OR Company" at bounding box center [502, 337] width 324 height 33
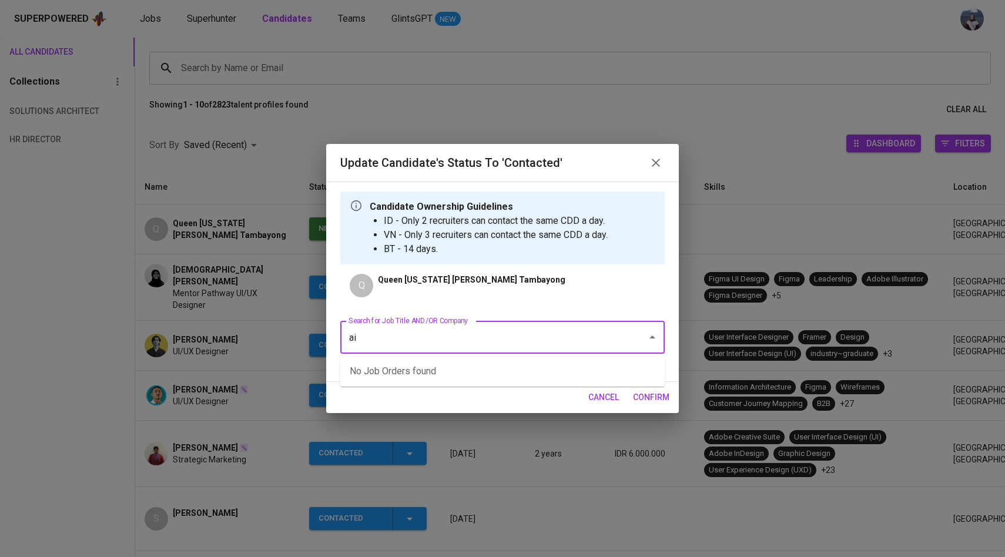
type input "a"
click at [438, 378] on li "UI/UX Designer (AIA Singapore Private Limited)" at bounding box center [502, 371] width 324 height 21
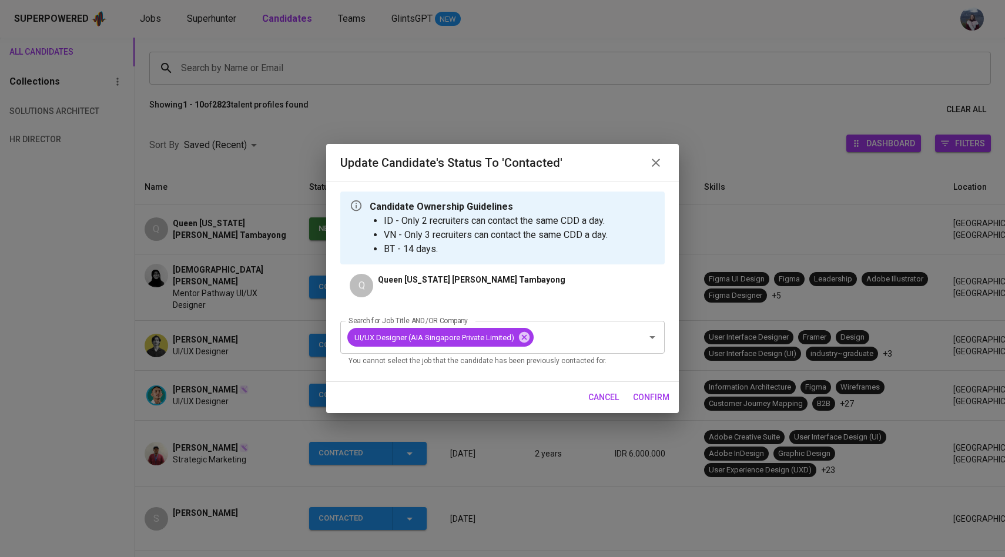
click at [645, 397] on span "confirm" at bounding box center [651, 397] width 36 height 15
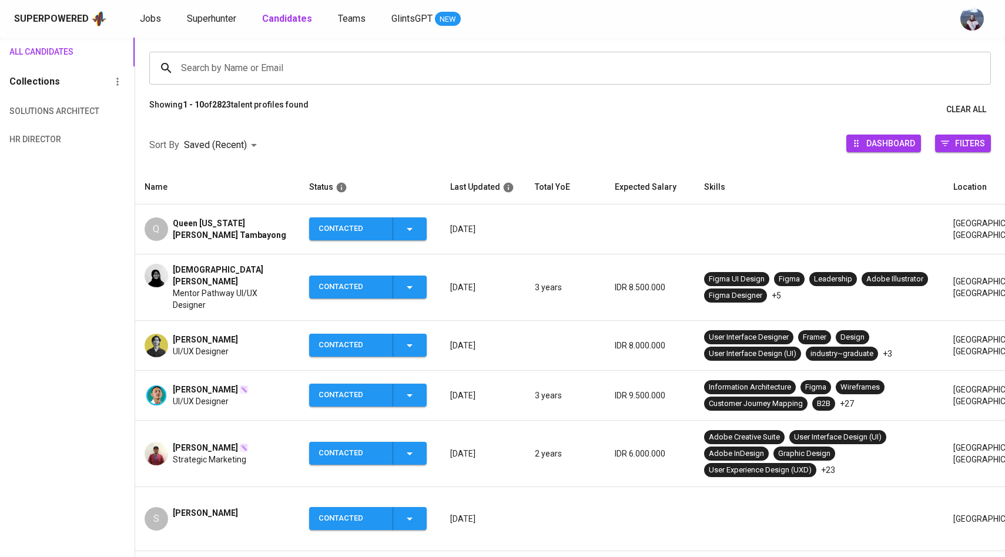
scroll to position [80, 0]
click at [259, 57] on input "Search by Name or Email" at bounding box center [573, 68] width 790 height 22
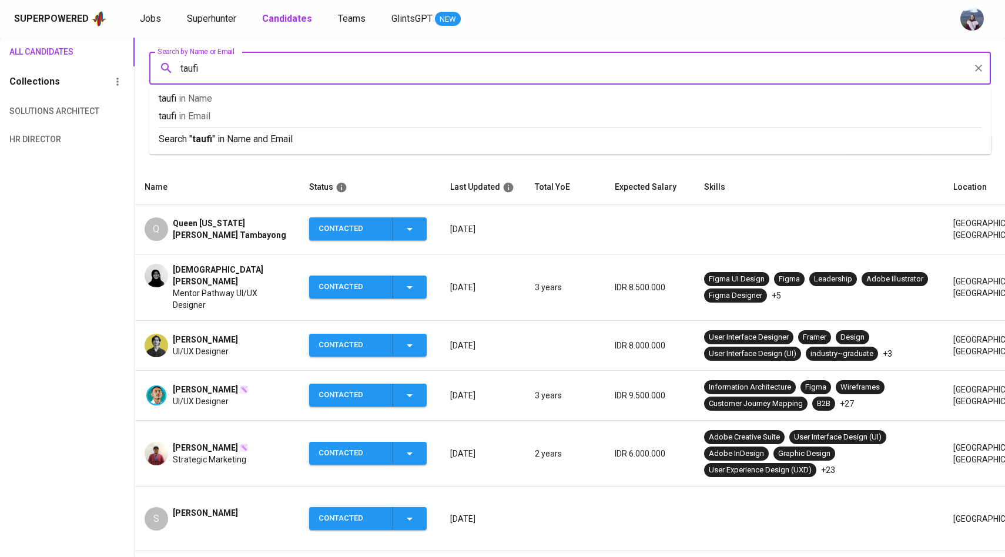
type input "taufik"
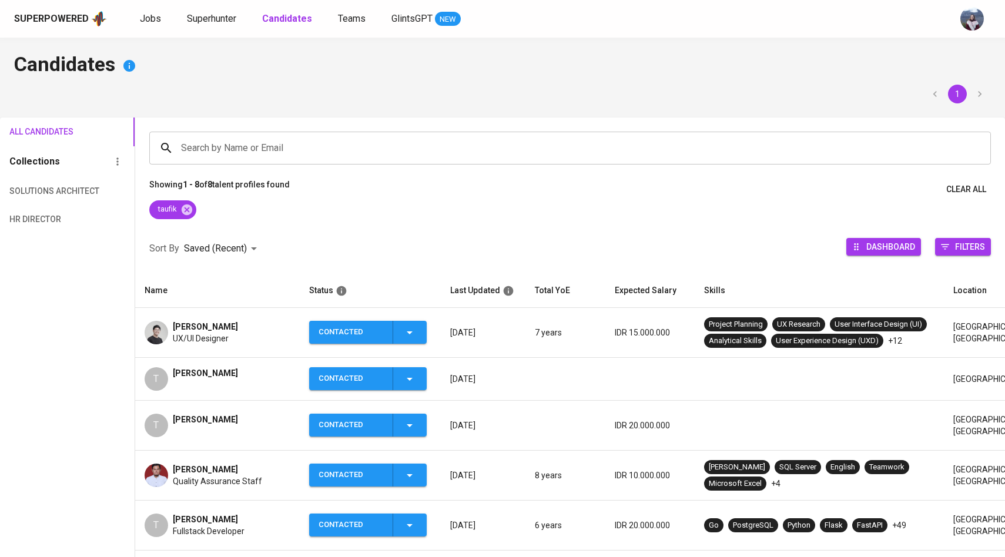
click at [160, 333] on img at bounding box center [157, 333] width 24 height 24
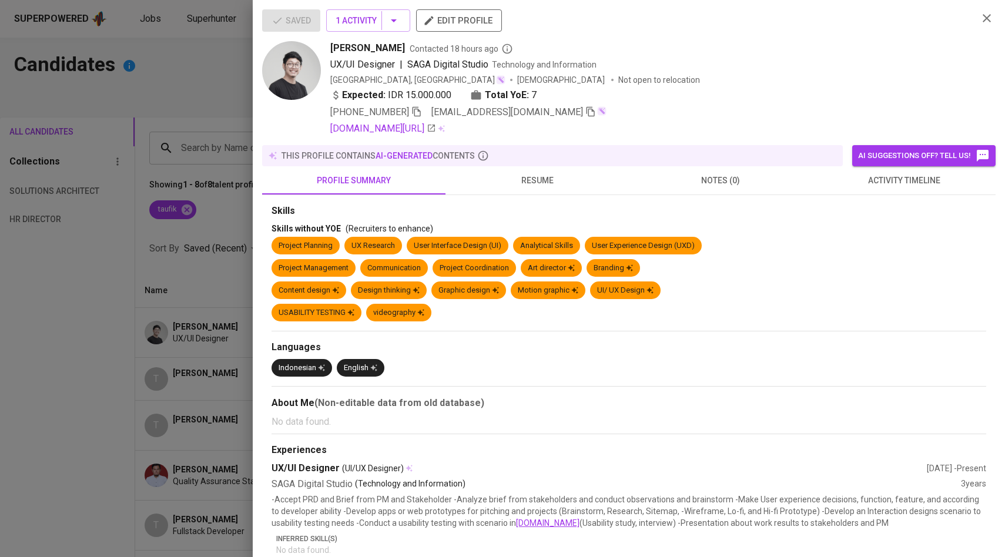
click at [151, 383] on div at bounding box center [502, 278] width 1005 height 557
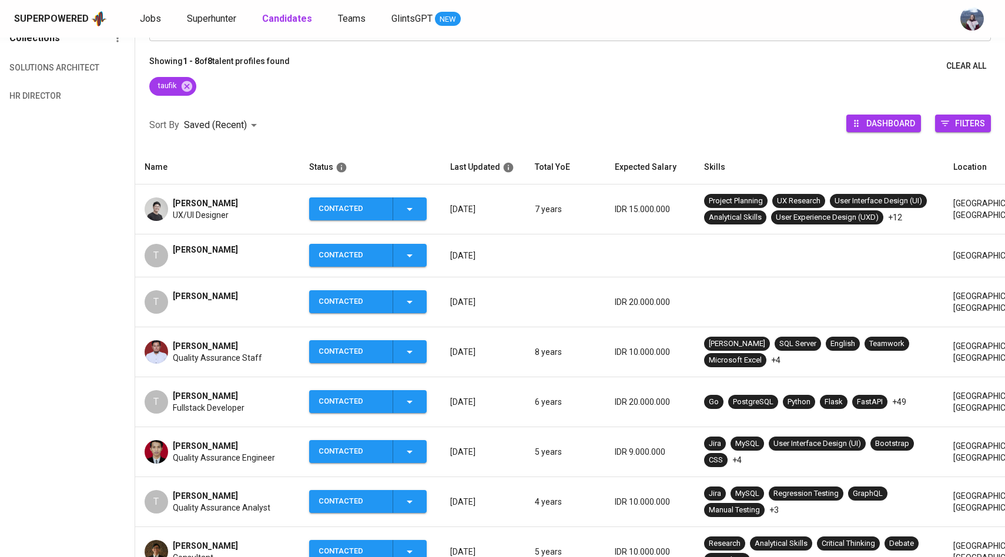
scroll to position [120, 0]
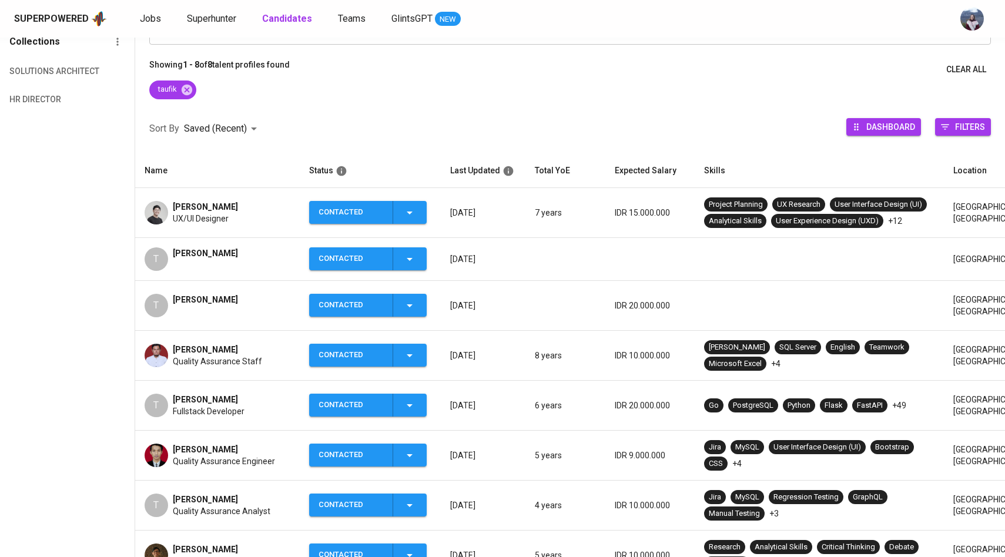
click at [153, 207] on img at bounding box center [157, 213] width 24 height 24
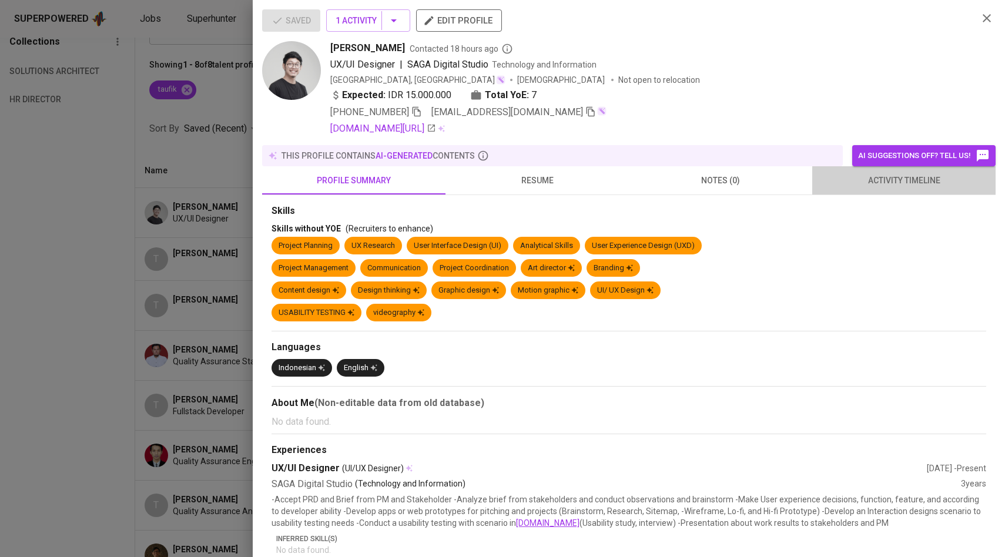
click at [896, 185] on span "activity timeline" at bounding box center [903, 180] width 169 height 15
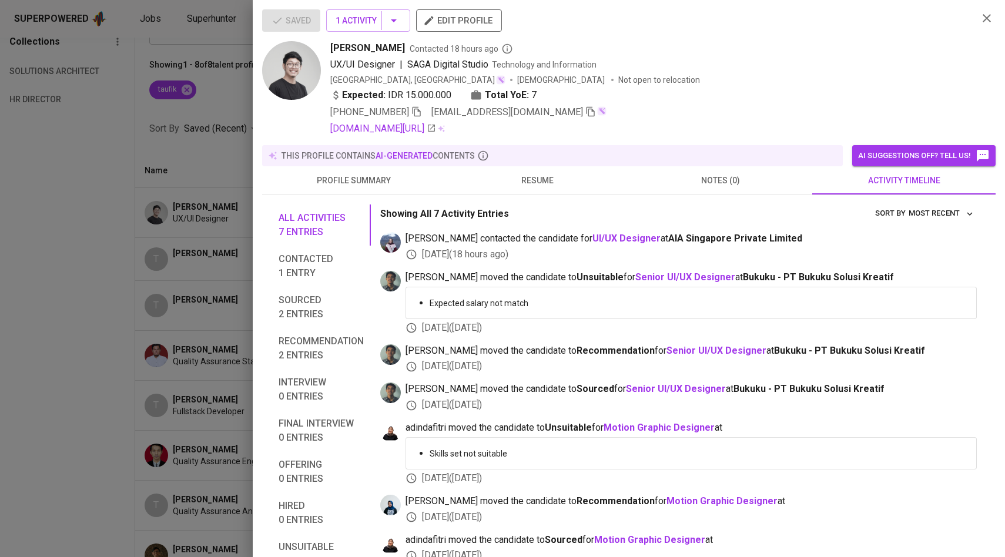
click at [209, 210] on div at bounding box center [502, 278] width 1005 height 557
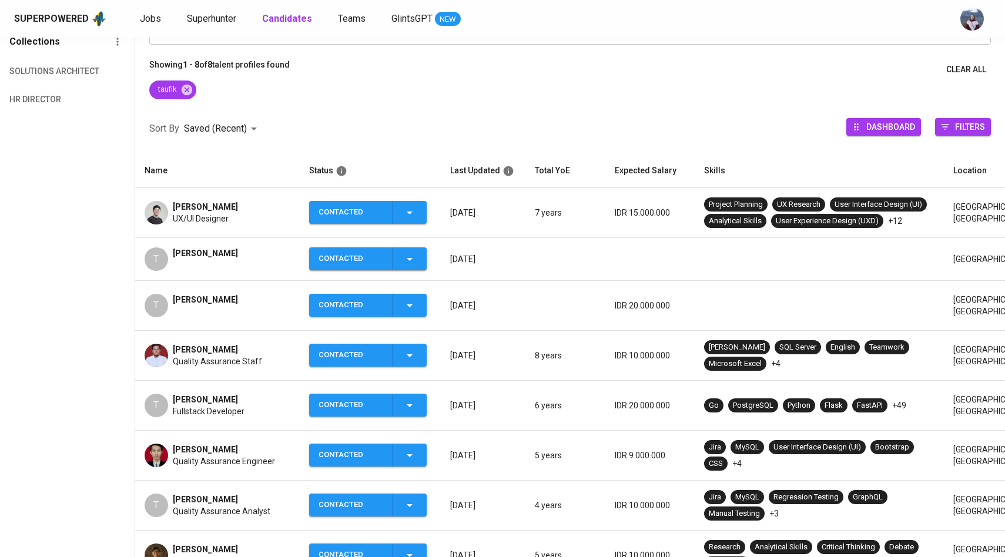
scroll to position [0, 0]
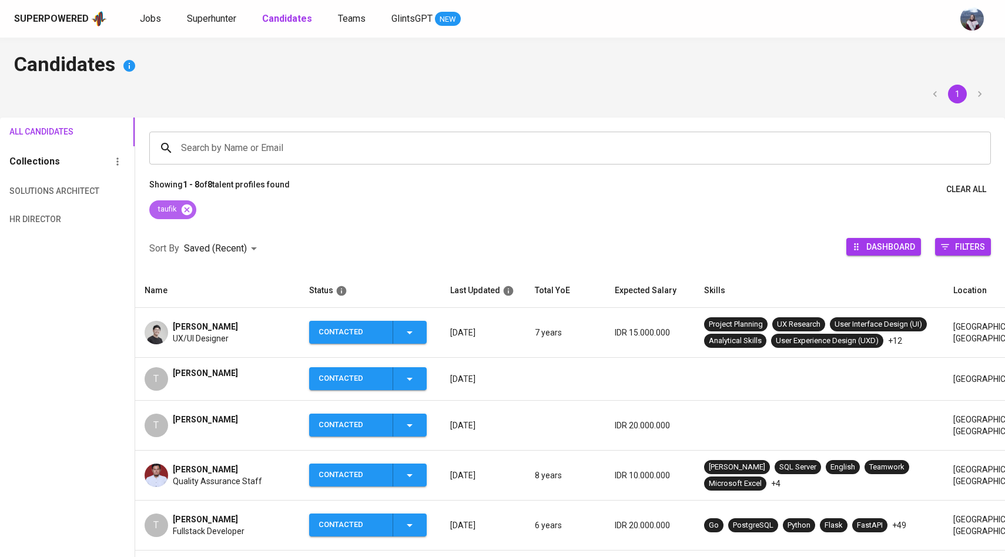
click at [187, 204] on icon at bounding box center [186, 209] width 13 height 13
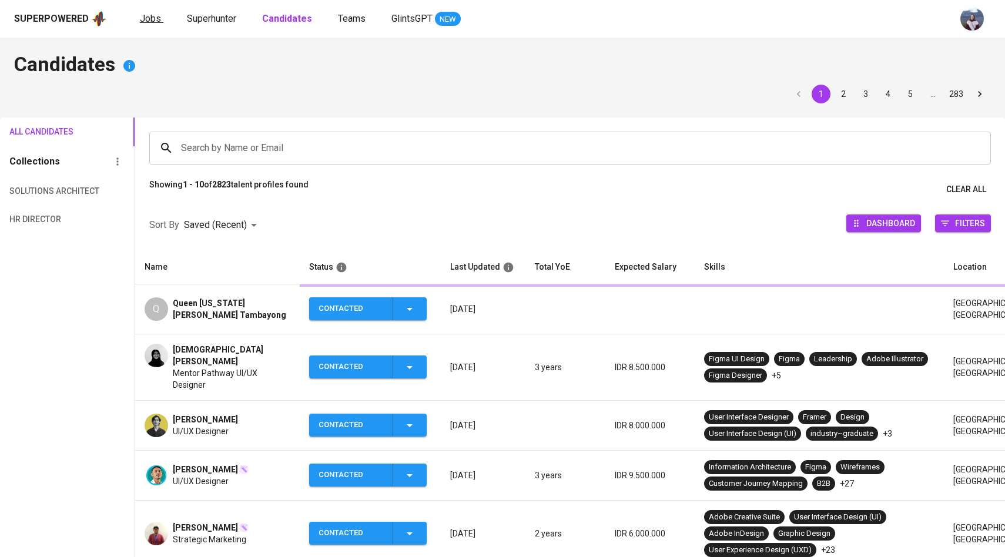
click at [150, 15] on span "Jobs" at bounding box center [150, 18] width 21 height 11
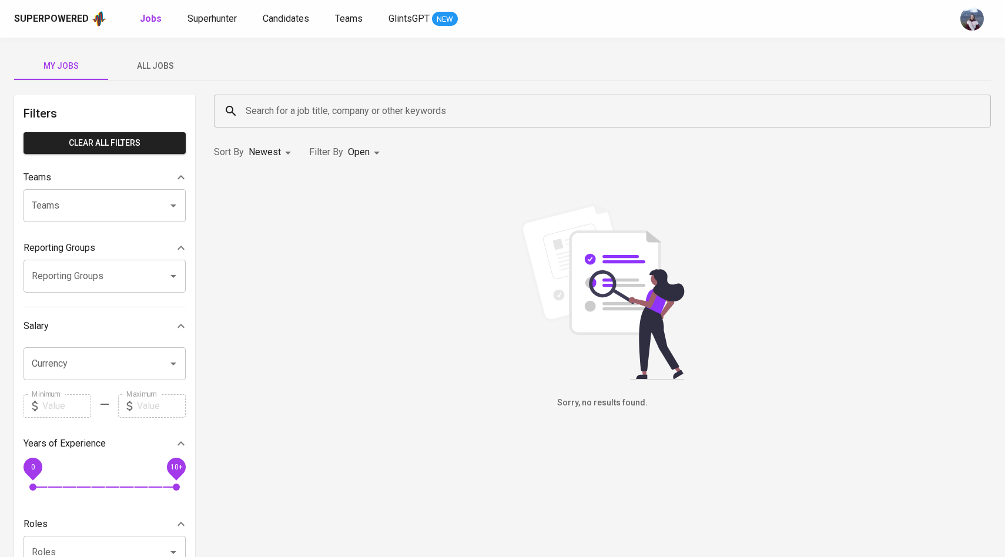
click at [155, 61] on span "All Jobs" at bounding box center [155, 66] width 80 height 15
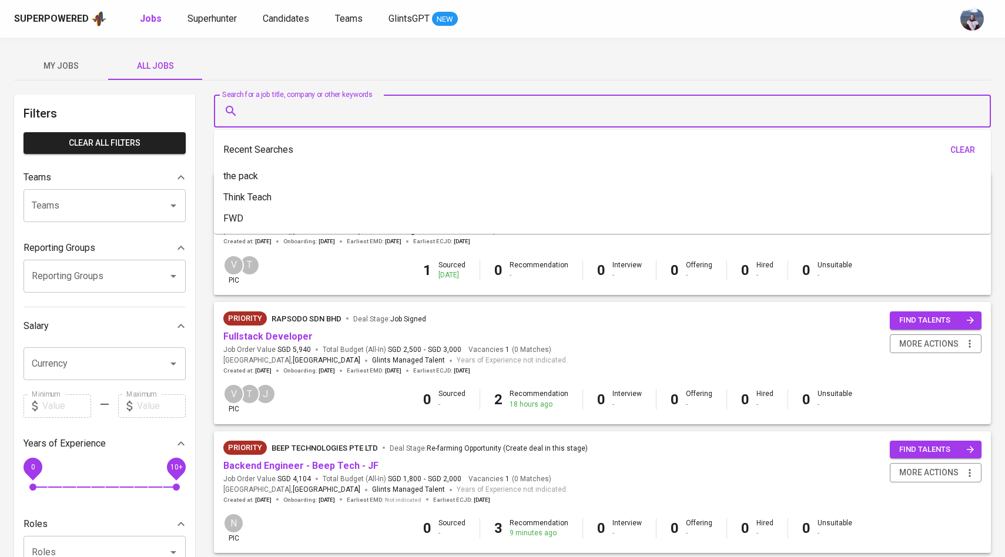
click at [280, 106] on input "Search for a job title, company or other keywords" at bounding box center [605, 111] width 725 height 22
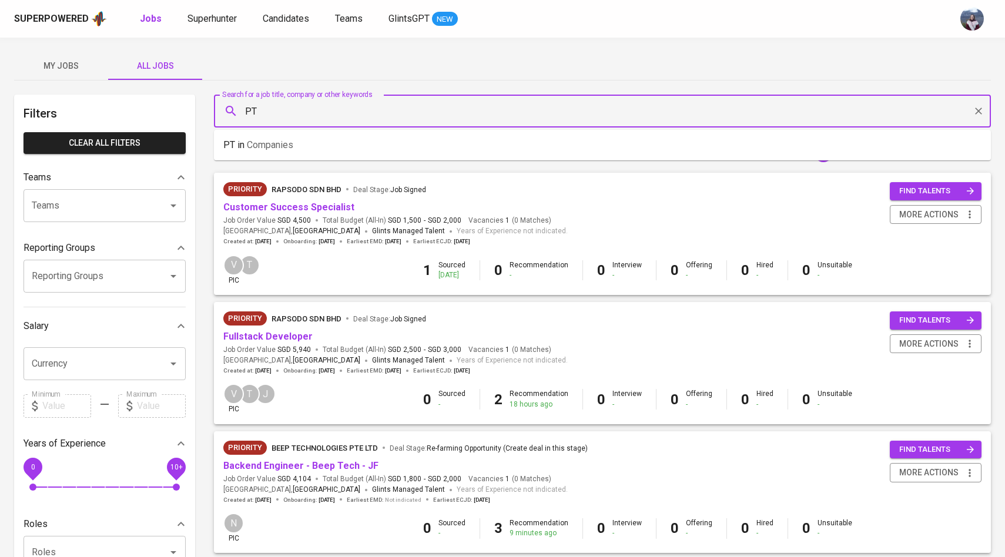
type input "P"
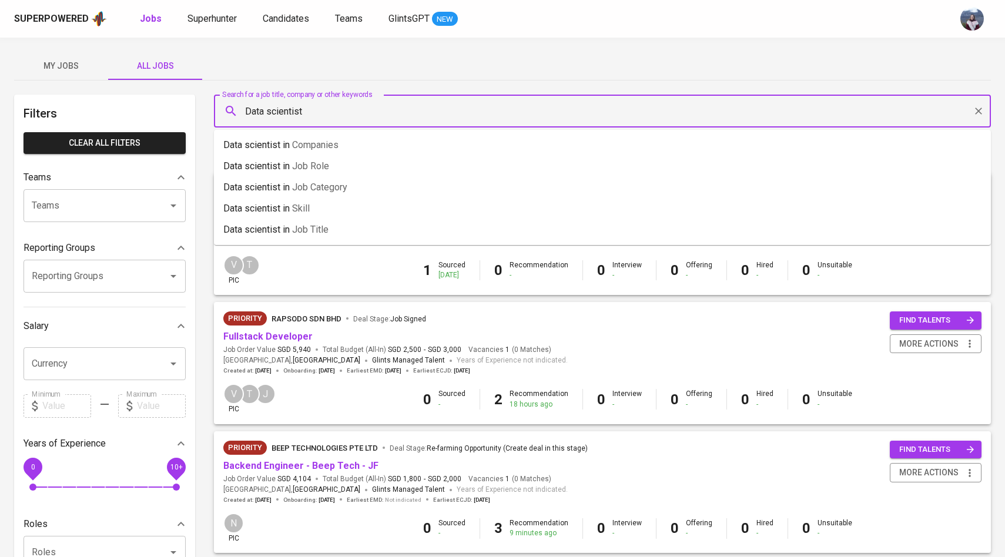
type input "Data scientist"
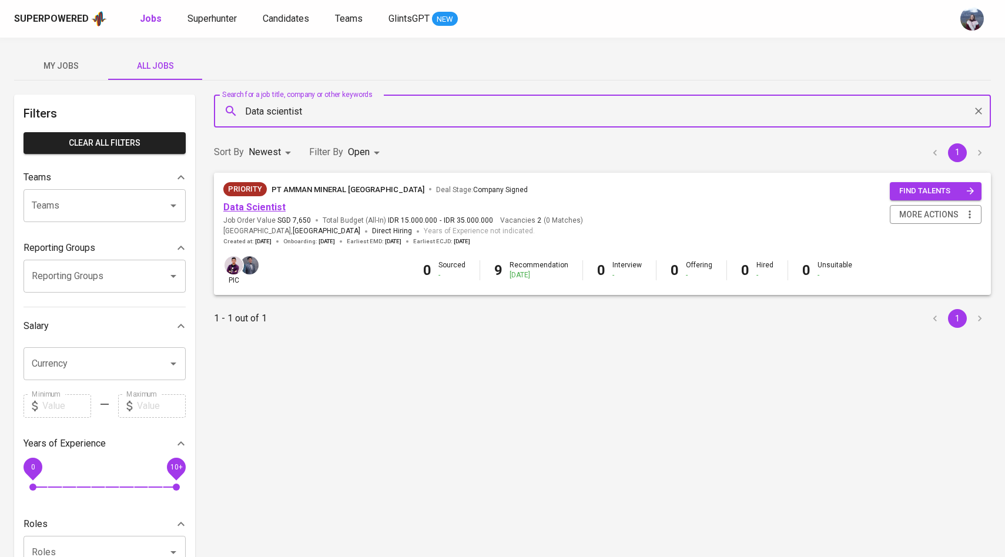
click at [233, 207] on link "Data Scientist" at bounding box center [254, 207] width 62 height 11
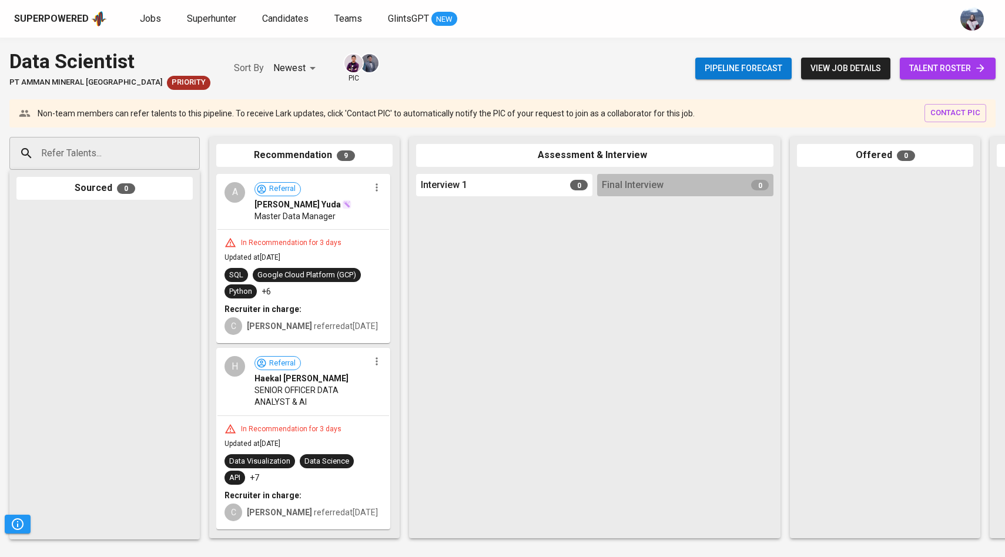
click at [959, 63] on span "talent roster" at bounding box center [947, 68] width 77 height 15
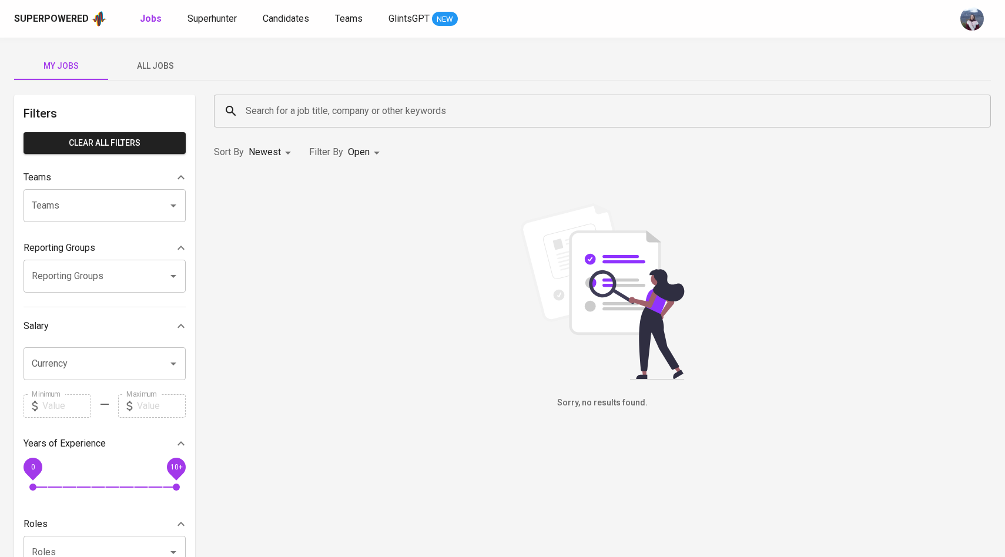
click at [157, 65] on span "All Jobs" at bounding box center [155, 66] width 80 height 15
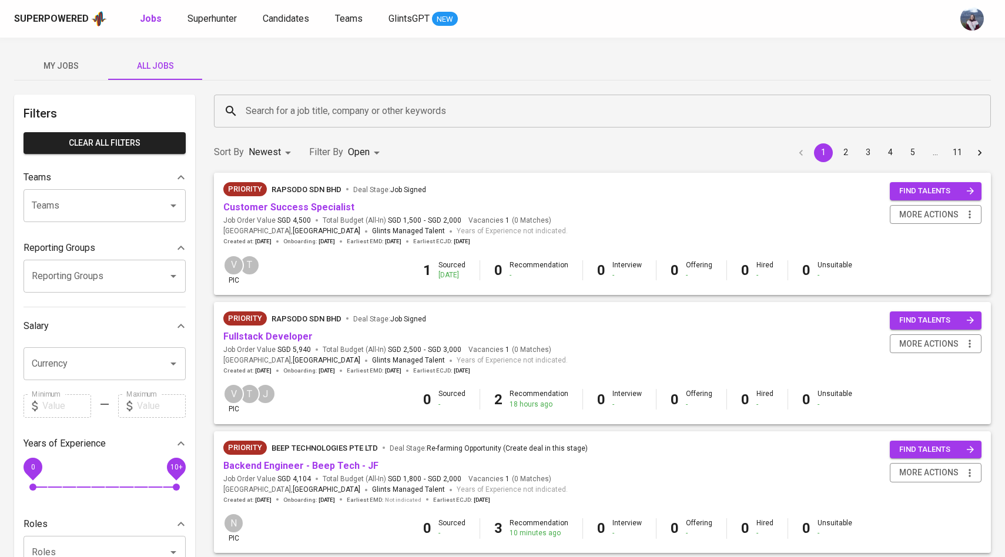
click at [311, 123] on div "Search for a job title, company or other keywords" at bounding box center [602, 111] width 777 height 33
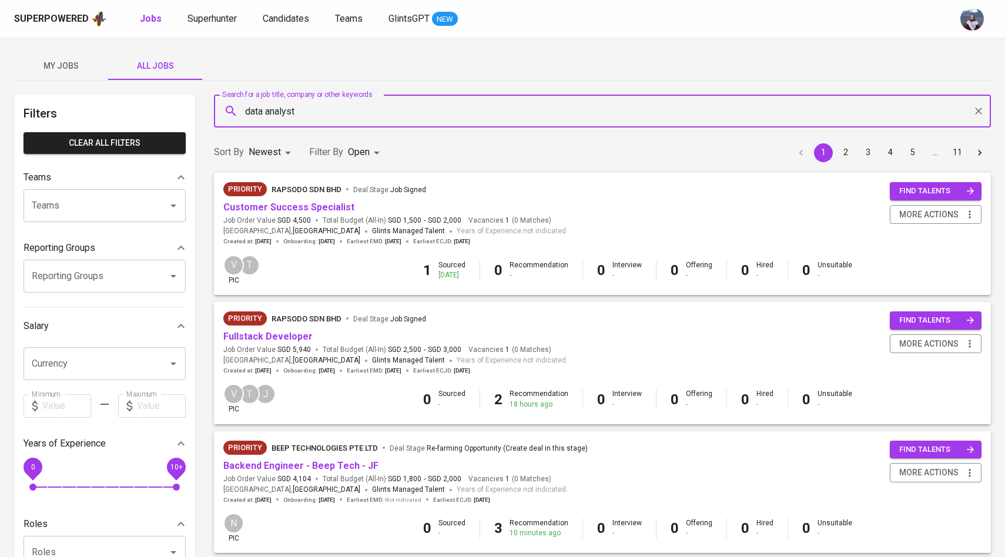
type input "data analyst"
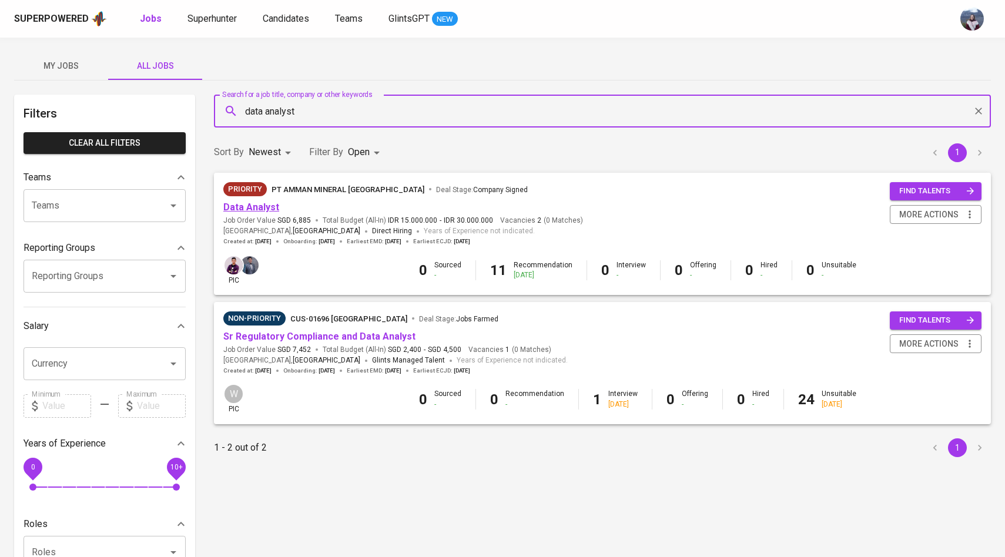
click at [263, 209] on link "Data Analyst" at bounding box center [251, 207] width 56 height 11
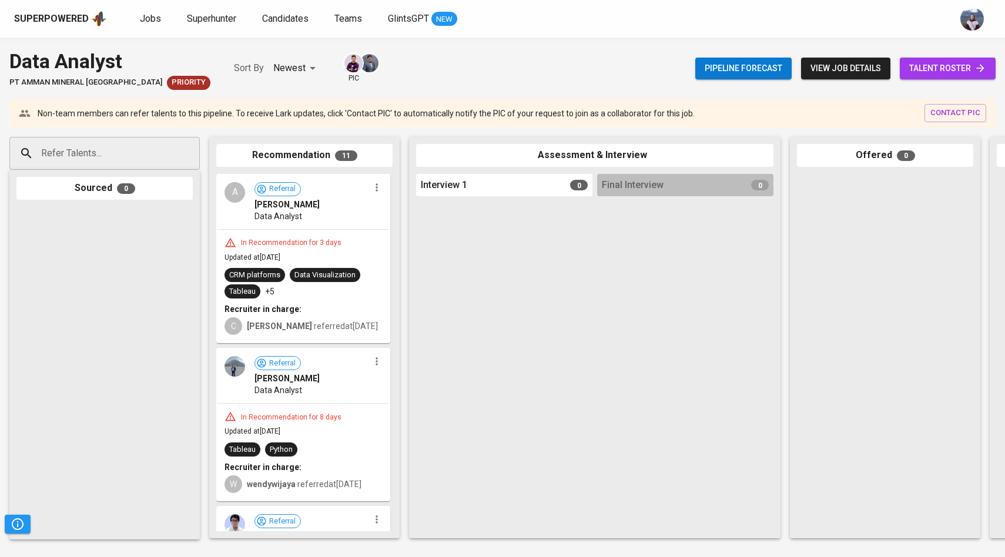
click at [944, 74] on span "talent roster" at bounding box center [947, 68] width 77 height 15
